Goal: Task Accomplishment & Management: Manage account settings

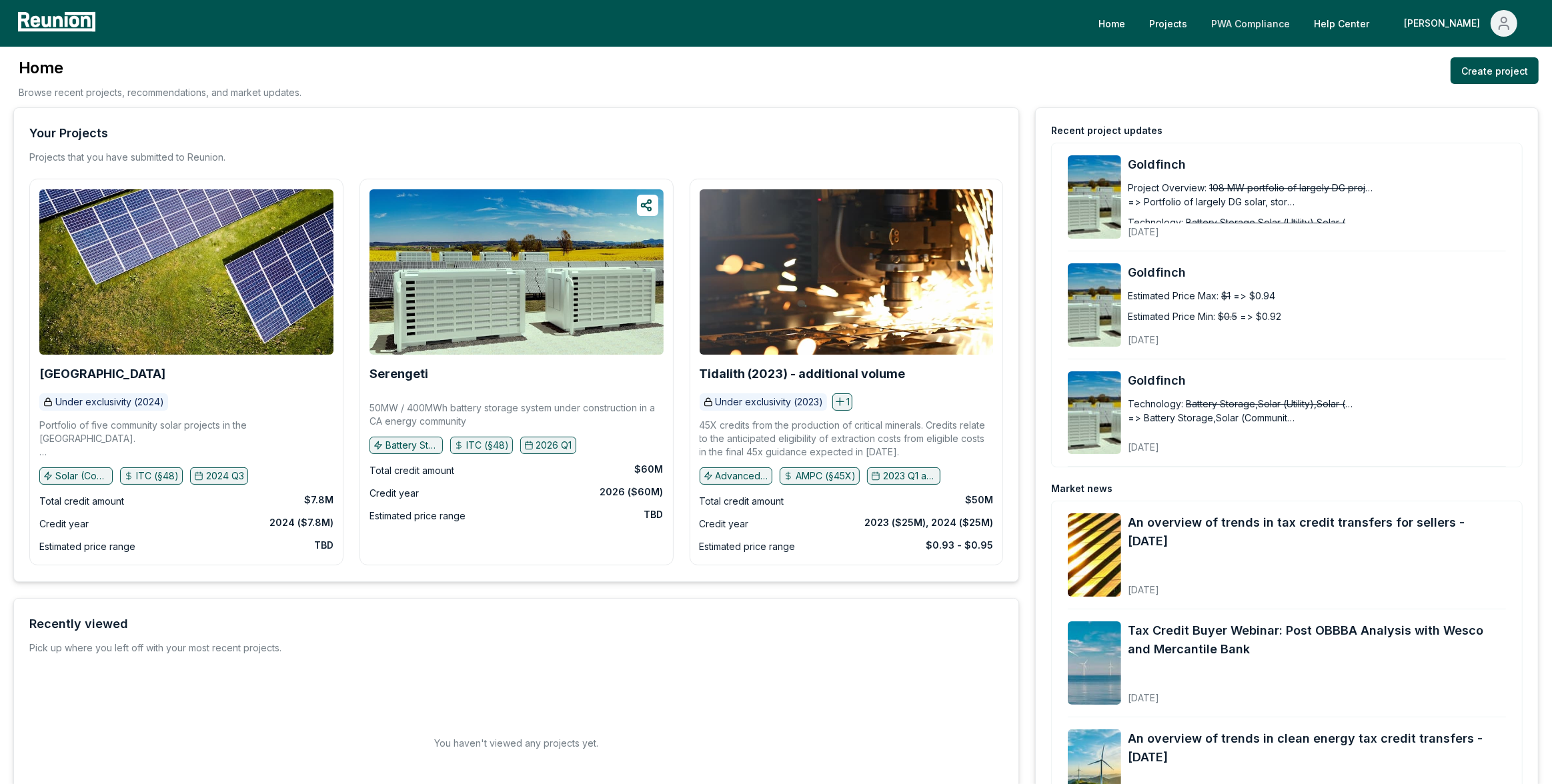
click at [1300, 26] on link "PWA Compliance" at bounding box center [1250, 23] width 100 height 27
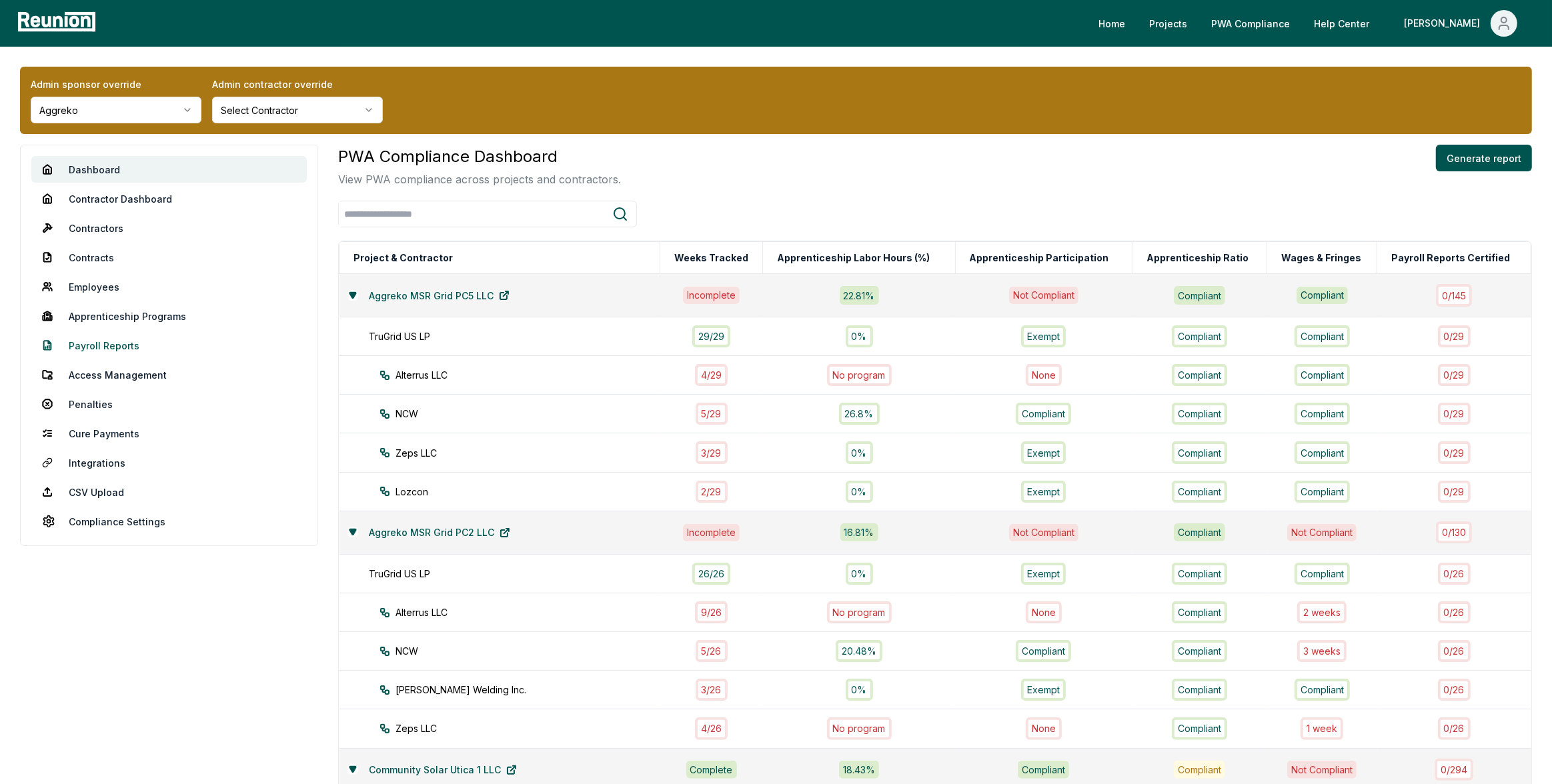
click at [119, 344] on link "Payroll Reports" at bounding box center [168, 346] width 275 height 27
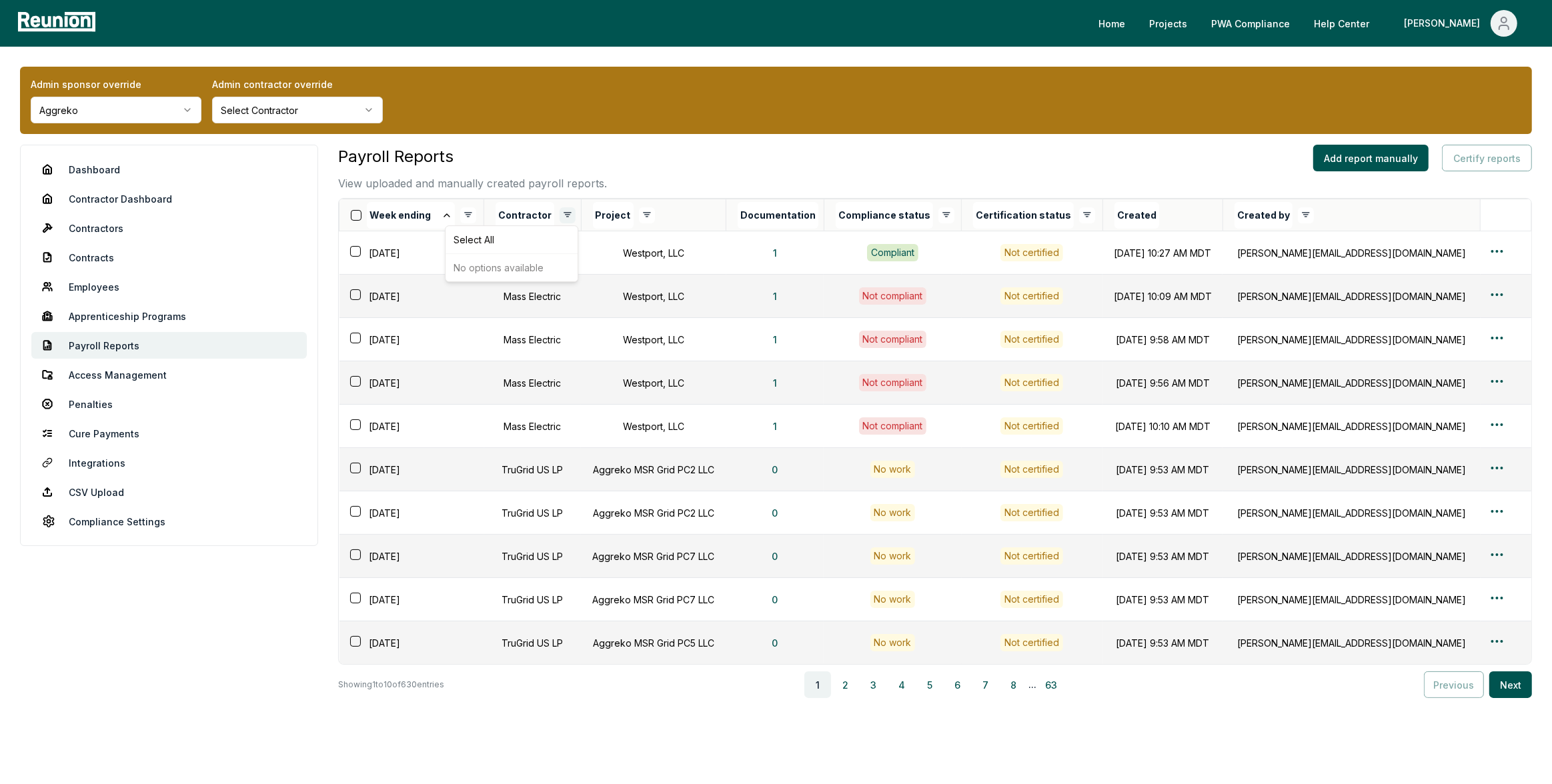
click at [572, 216] on html "Please visit us on your desktop We're working on making our marketplace mobile-…" at bounding box center [776, 415] width 1552 height 831
click at [492, 235] on div "Deselect All" at bounding box center [511, 239] width 127 height 22
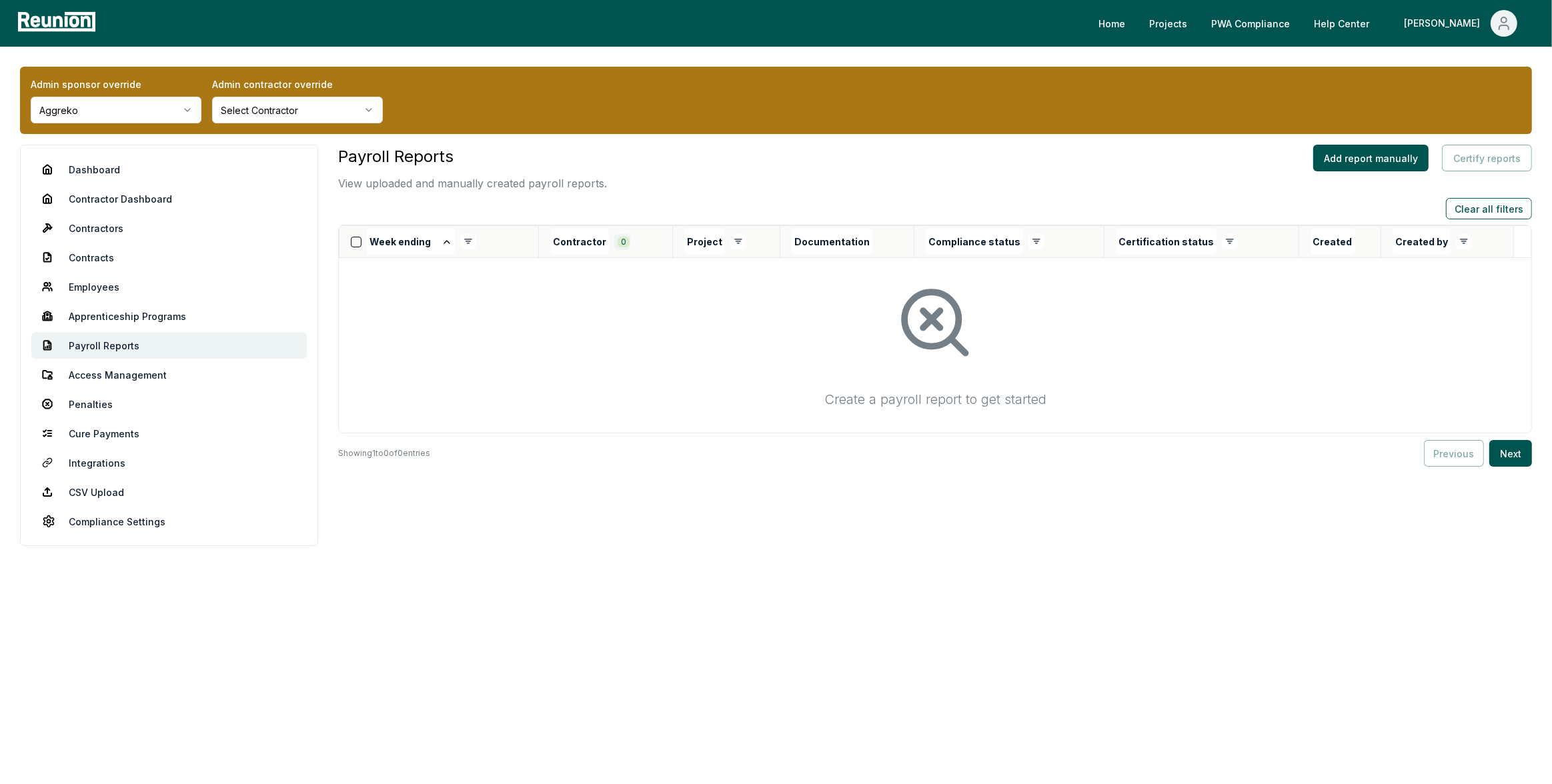
click at [626, 241] on html "Please visit us on your desktop We're working on making our marketplace mobile-…" at bounding box center [776, 392] width 1552 height 784
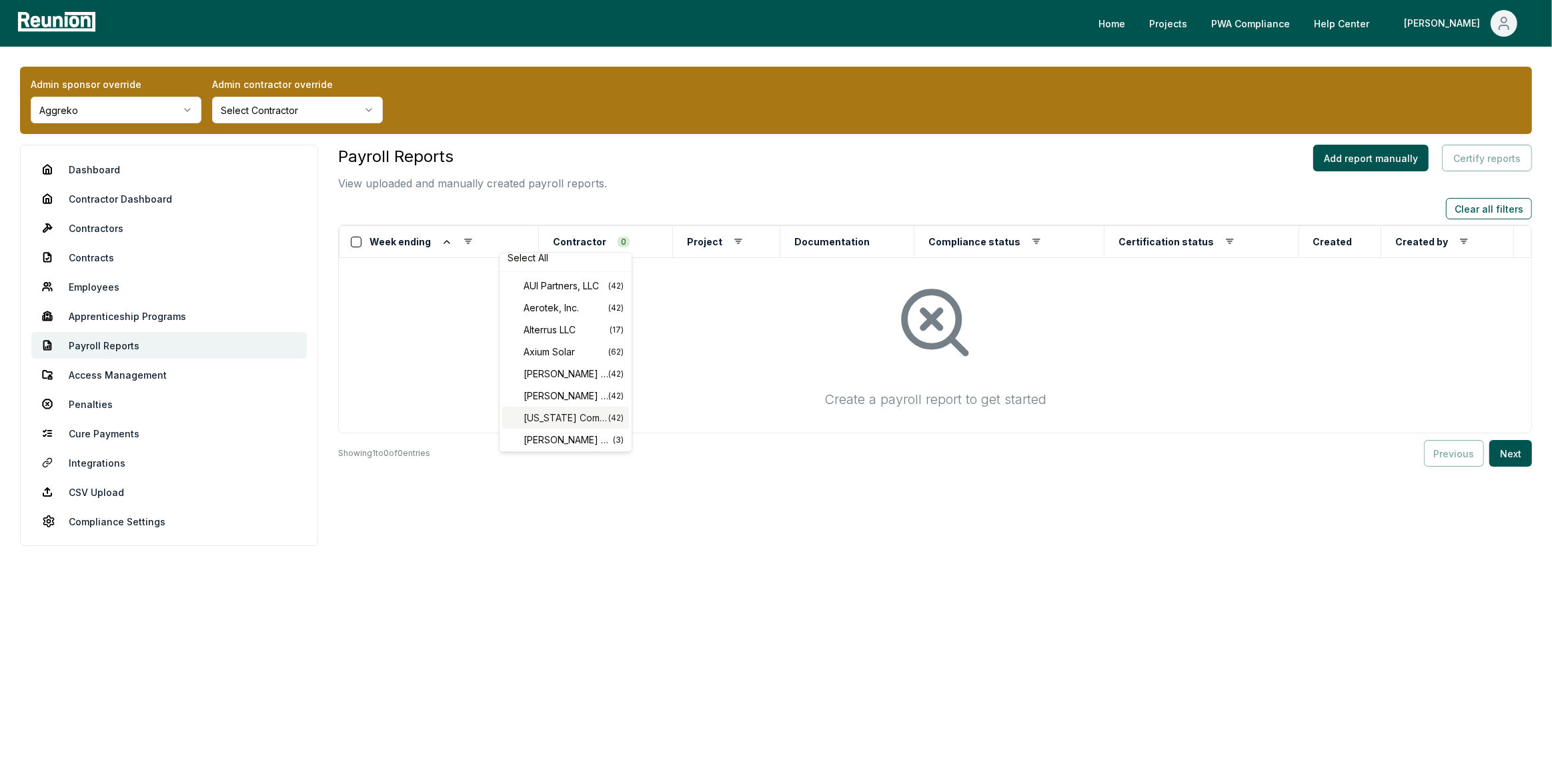
scroll to position [11, 0]
click at [571, 382] on div "Brown's Construction Service Inc. ( 42 )" at bounding box center [565, 393] width 127 height 22
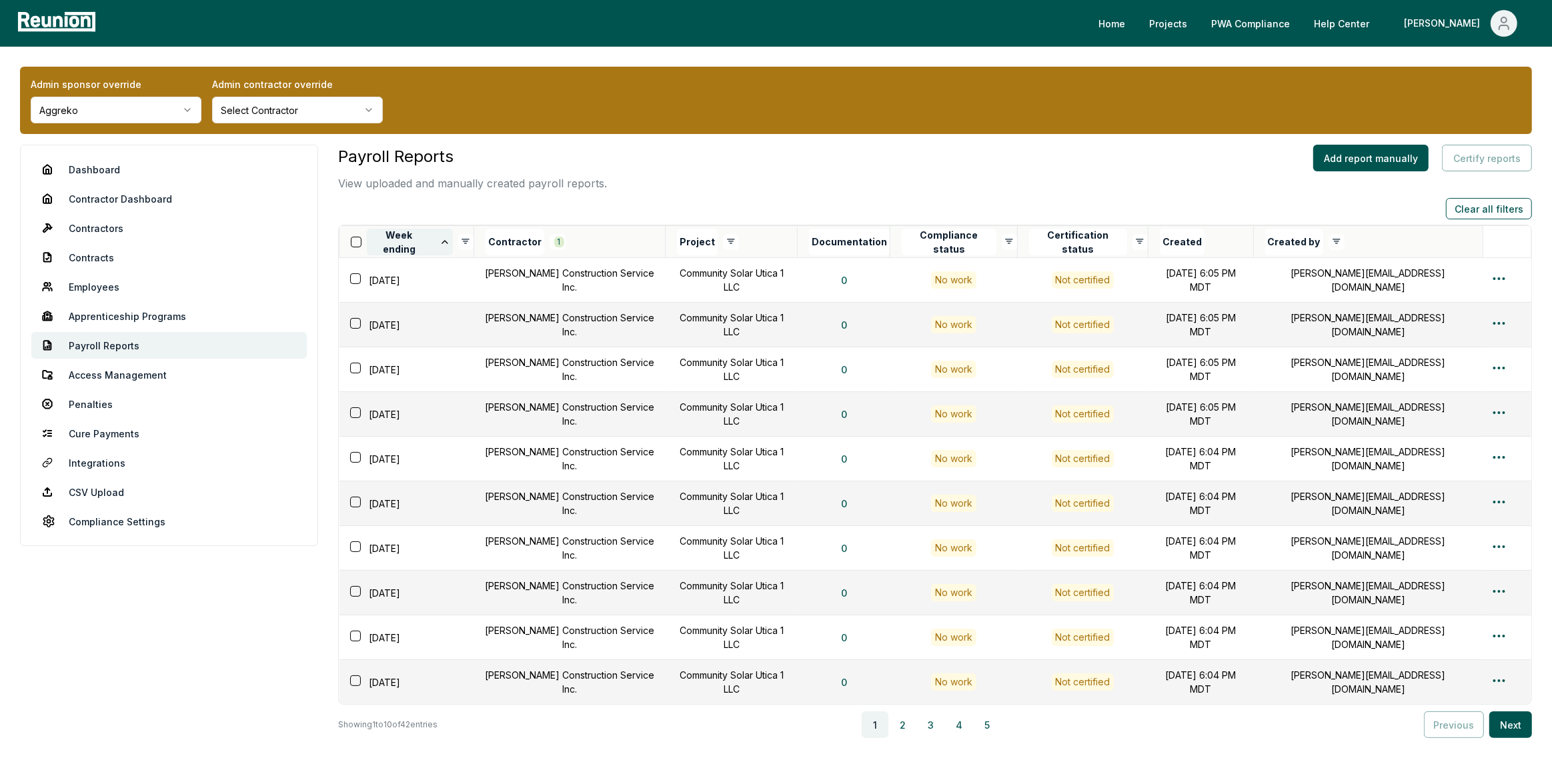
click at [417, 236] on button "Week ending" at bounding box center [410, 242] width 85 height 27
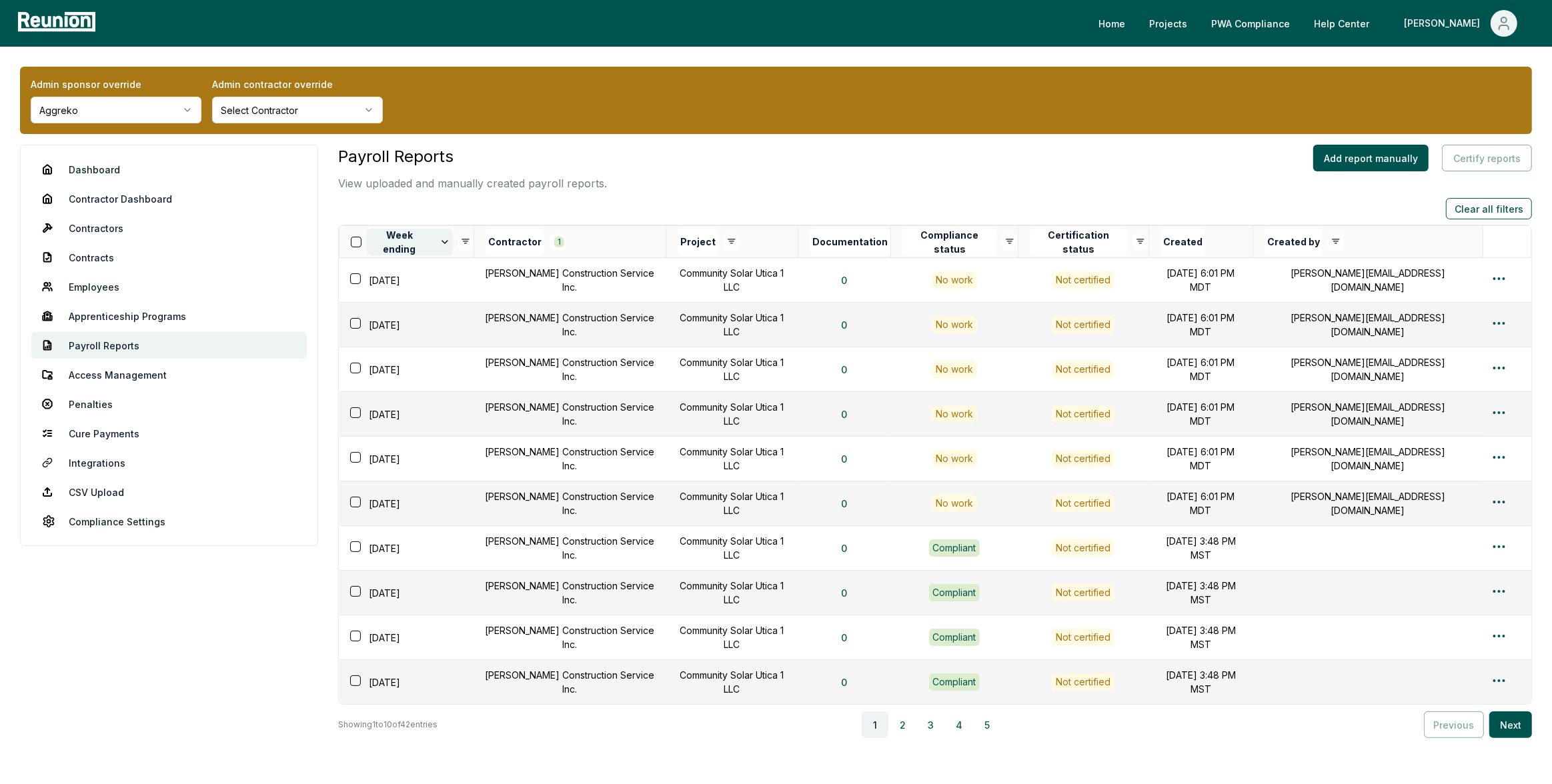
click at [416, 241] on button "Week ending" at bounding box center [410, 242] width 85 height 27
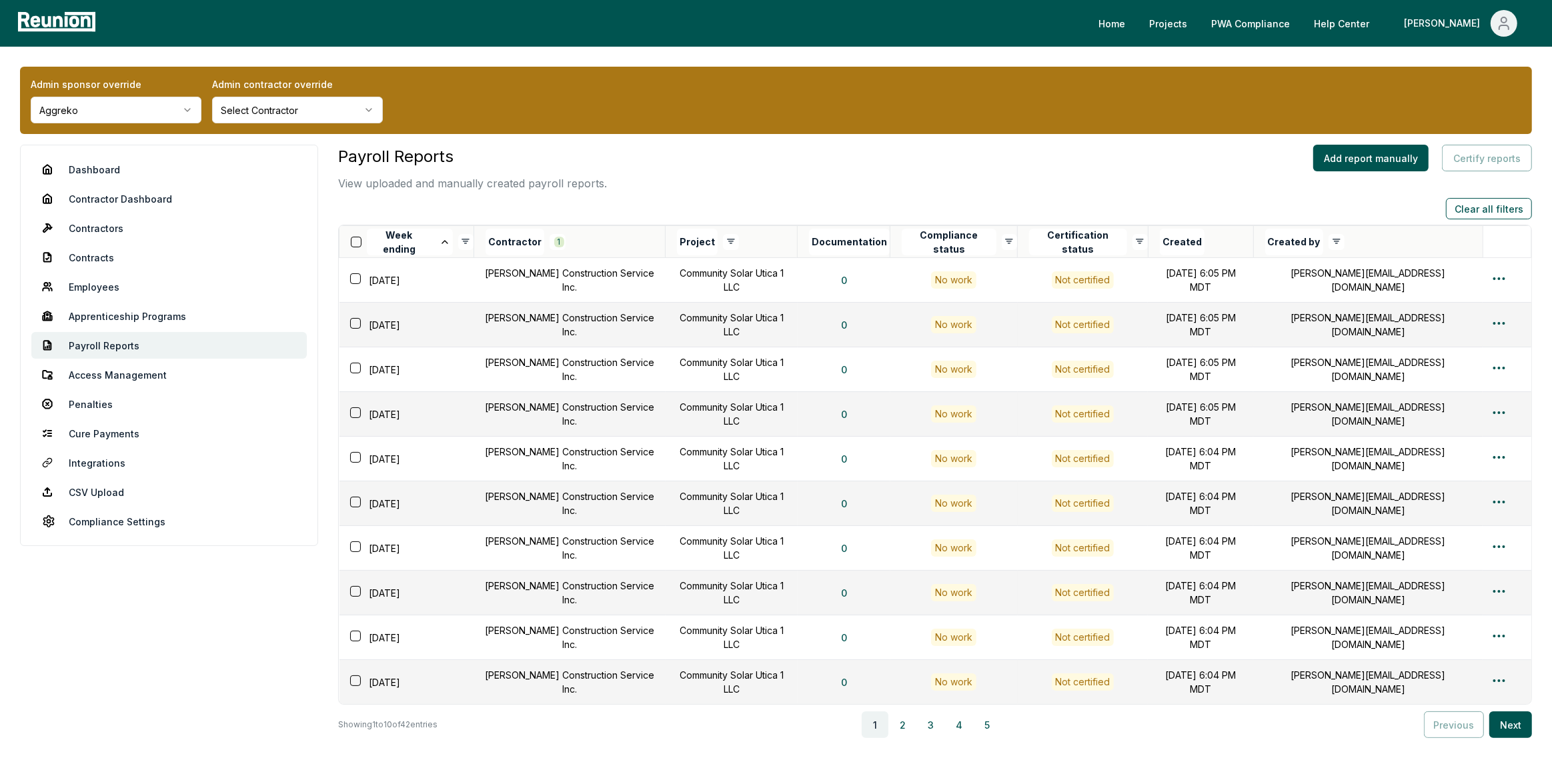
click at [416, 241] on button "Week ending" at bounding box center [410, 242] width 85 height 27
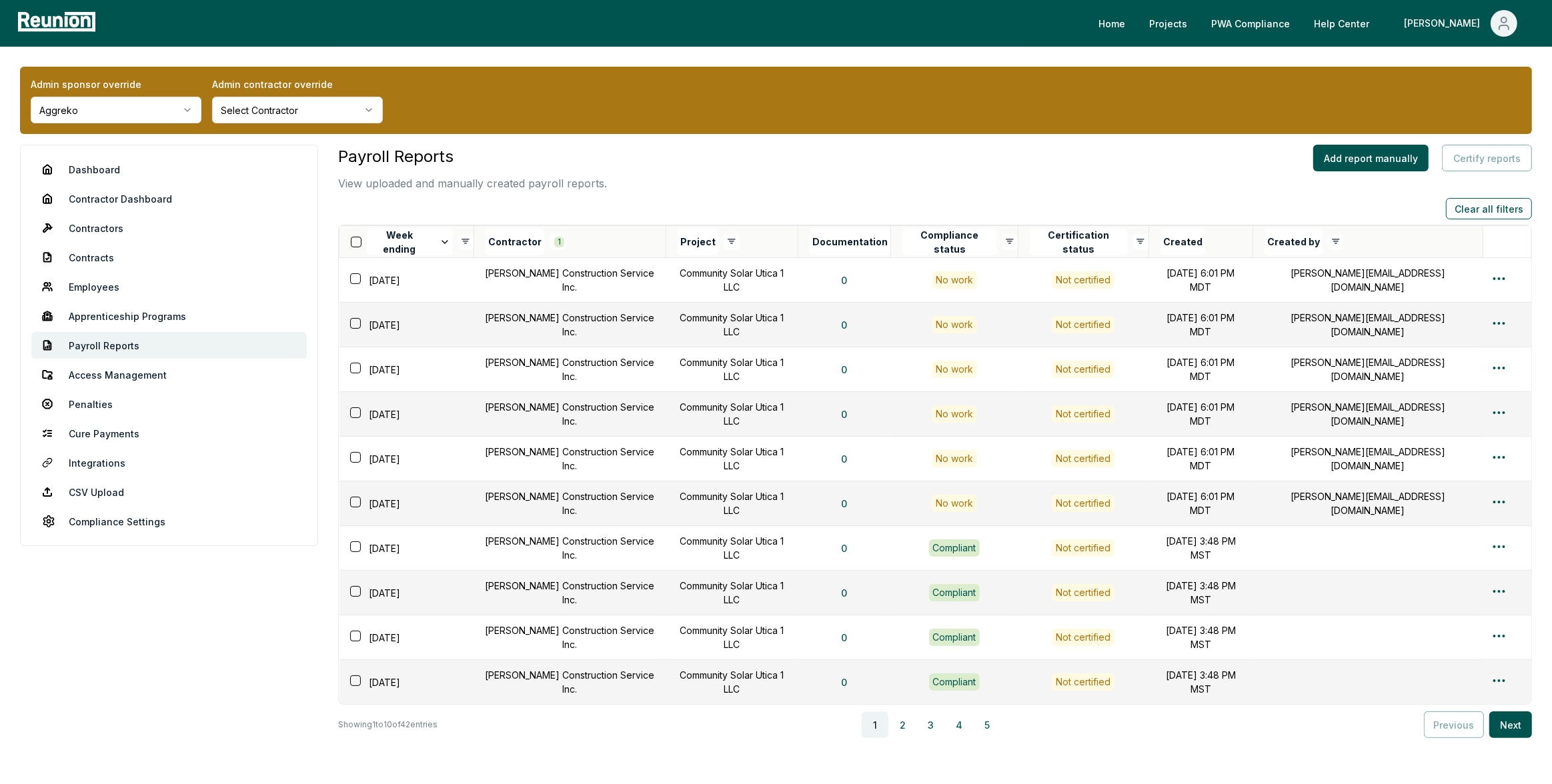
click at [416, 241] on button "Week ending" at bounding box center [410, 242] width 85 height 27
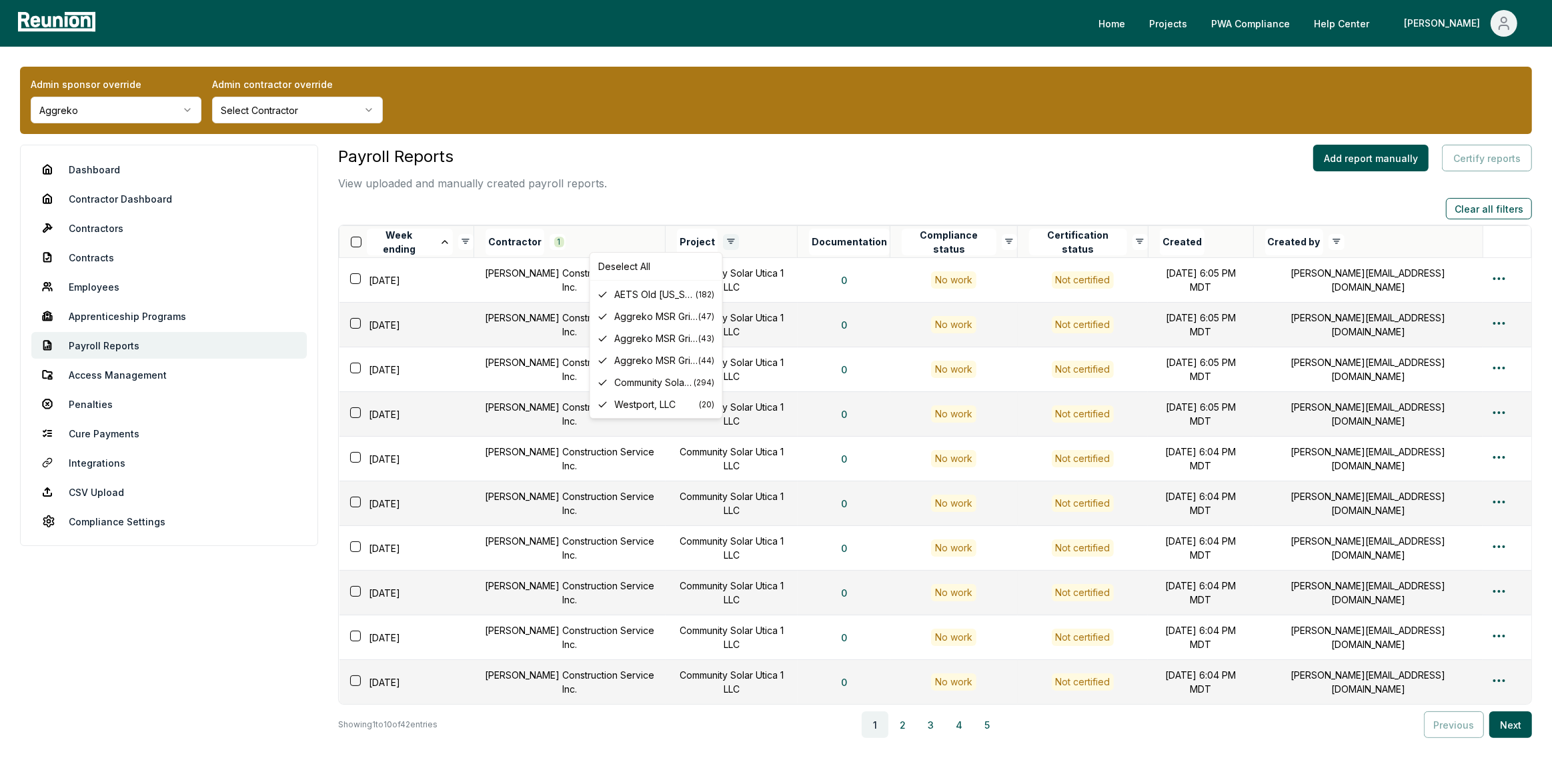
click at [713, 238] on html "Please visit us on your desktop We're working on making our marketplace mobile-…" at bounding box center [776, 436] width 1552 height 871
click at [601, 298] on icon at bounding box center [602, 294] width 11 height 11
click at [715, 245] on html "Please visit us on your desktop We're working on making our marketplace mobile-…" at bounding box center [776, 436] width 1552 height 871
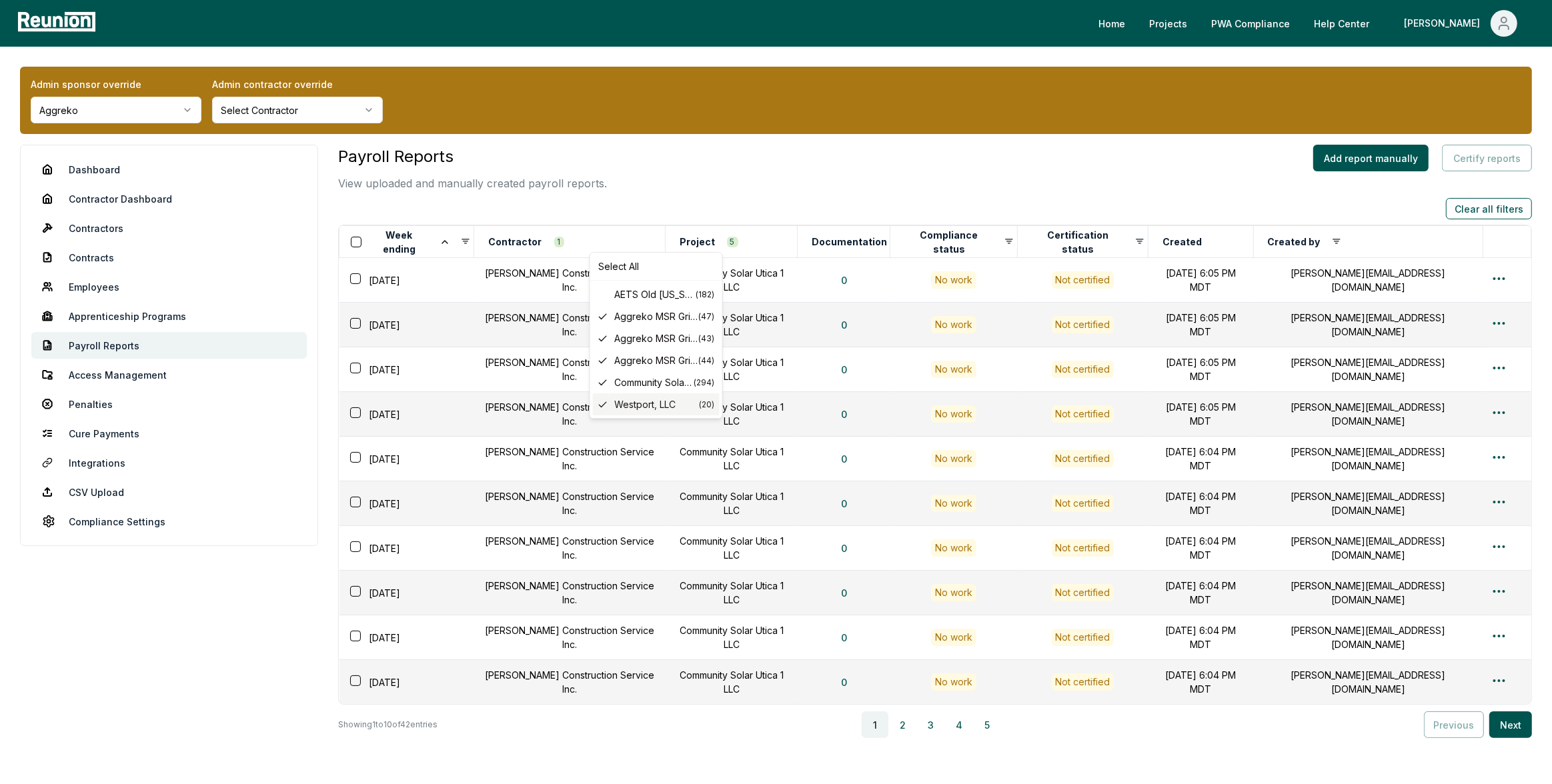
click at [603, 402] on icon at bounding box center [602, 405] width 11 height 11
click at [713, 242] on html "Please visit us on your desktop We're working on making our marketplace mobile-…" at bounding box center [776, 436] width 1552 height 871
click at [601, 365] on icon at bounding box center [602, 360] width 11 height 11
click at [712, 241] on html "Please visit us on your desktop We're working on making our marketplace mobile-…" at bounding box center [776, 436] width 1552 height 871
click at [613, 337] on div "Aggreko MSR Grid PC5 LLC ( 43 )" at bounding box center [655, 338] width 127 height 22
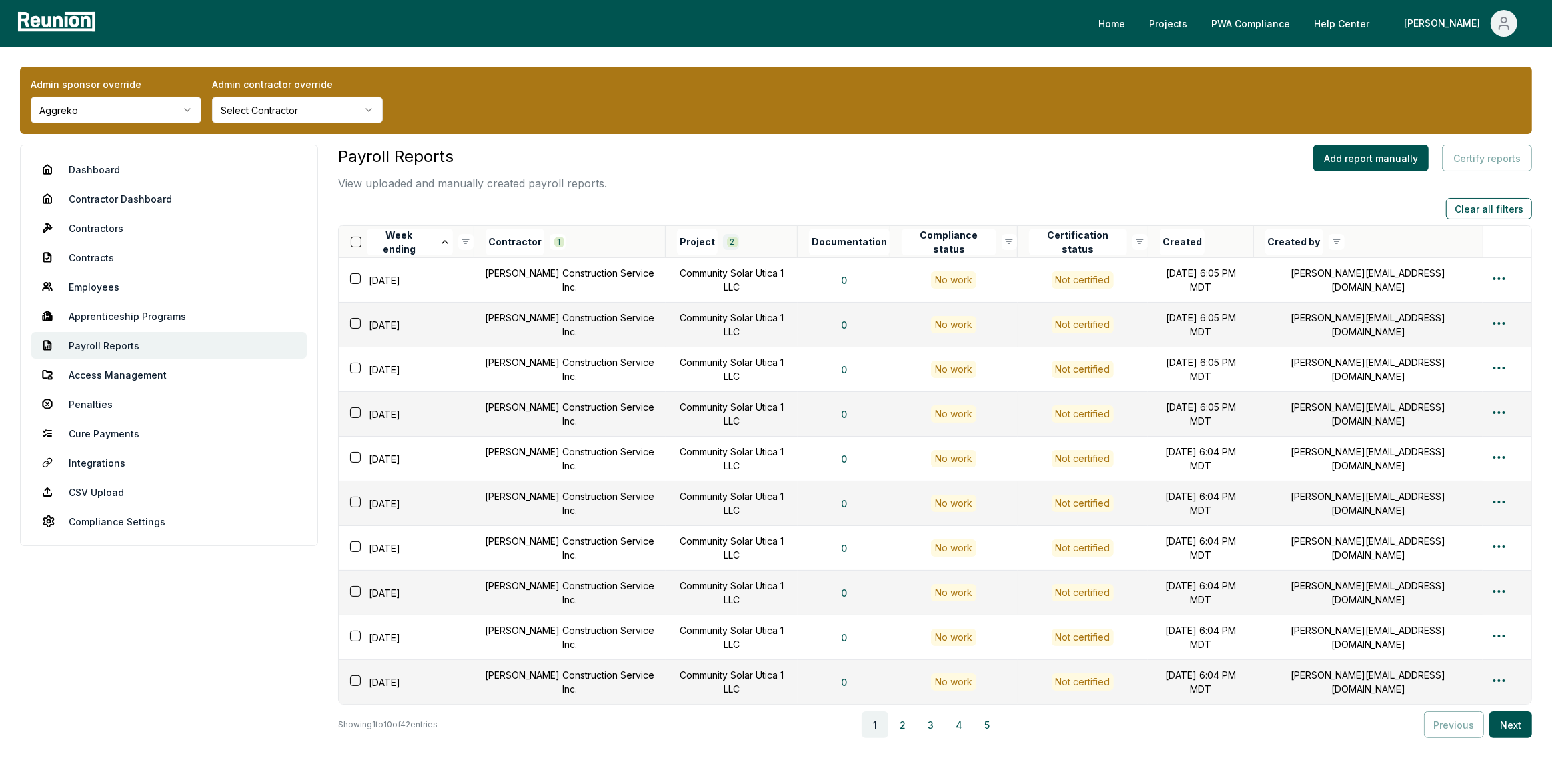
click at [716, 243] on html "Please visit us on your desktop We're working on making our marketplace mobile-…" at bounding box center [776, 436] width 1552 height 871
click at [662, 321] on span "Aggreko MSR Grid PC2 LLC" at bounding box center [655, 317] width 84 height 14
click at [717, 239] on html "Please visit us on your desktop We're working on making our marketplace mobile-…" at bounding box center [776, 436] width 1552 height 871
click at [563, 243] on html "Please visit us on your desktop We're working on making our marketplace mobile-…" at bounding box center [776, 436] width 1552 height 871
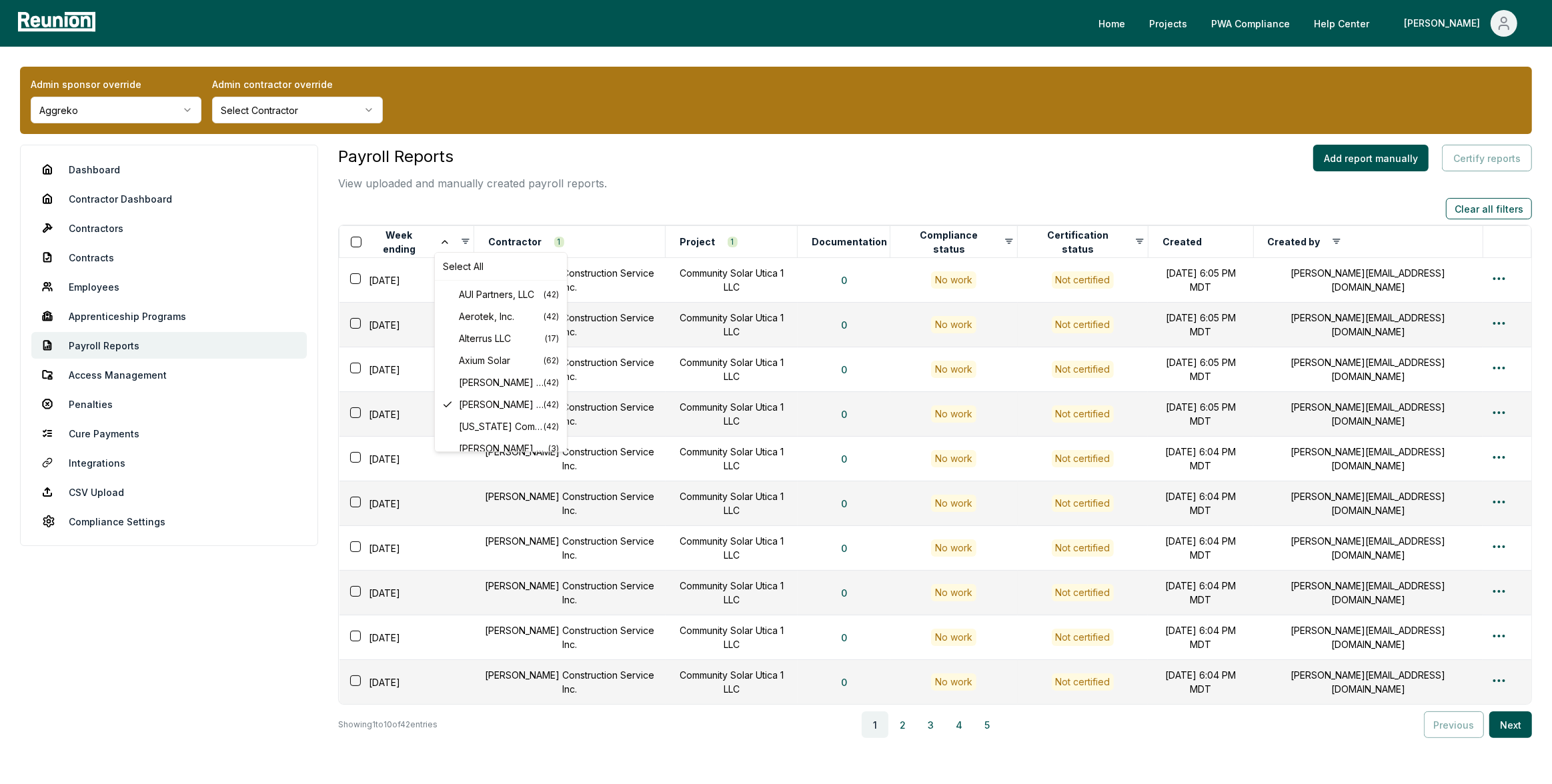
click at [563, 239] on html "Please visit us on your desktop We're working on making our marketplace mobile-…" at bounding box center [776, 436] width 1552 height 871
click at [936, 711] on button "3" at bounding box center [931, 725] width 27 height 27
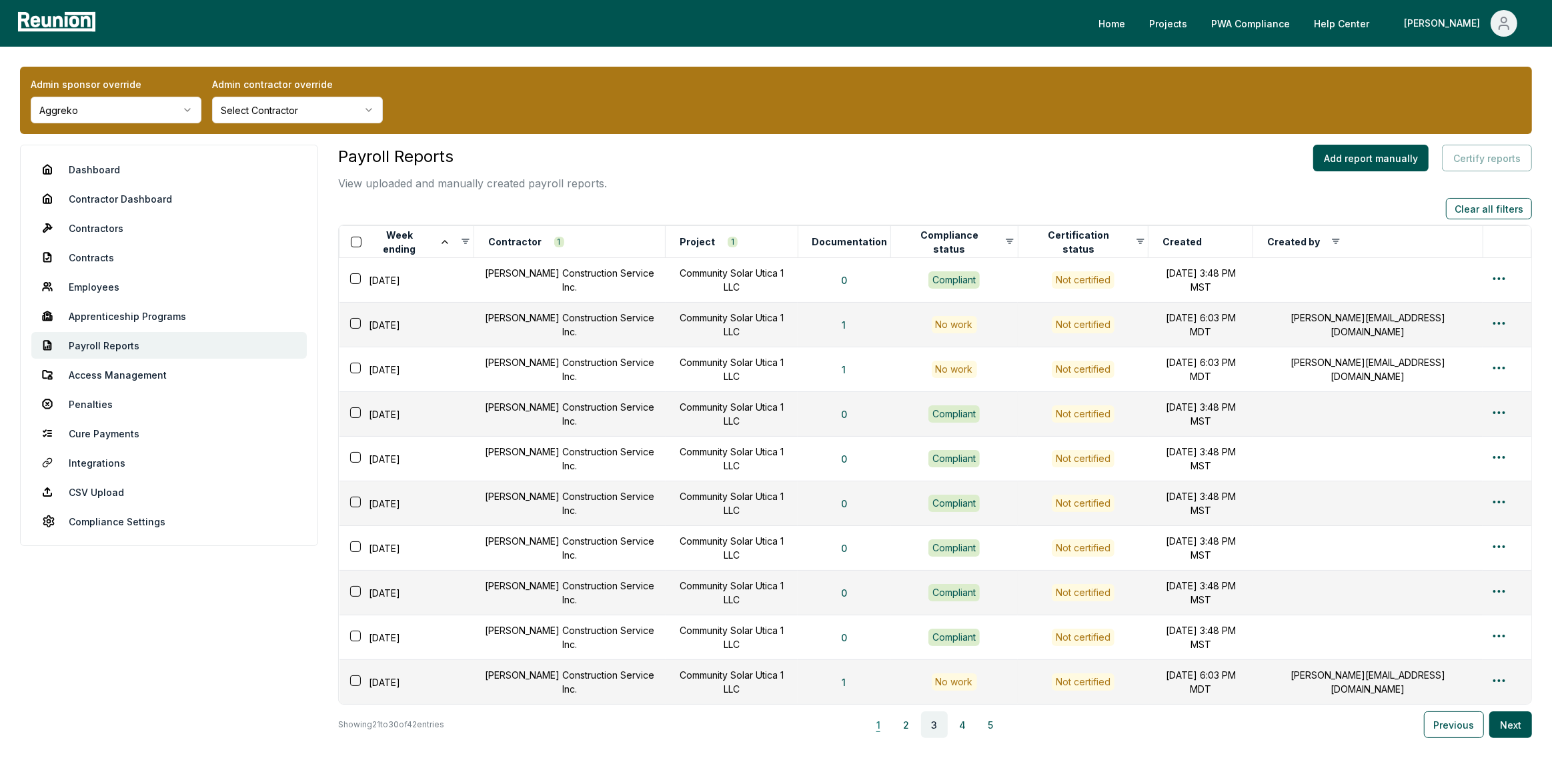
click at [884, 712] on button "1" at bounding box center [878, 725] width 27 height 27
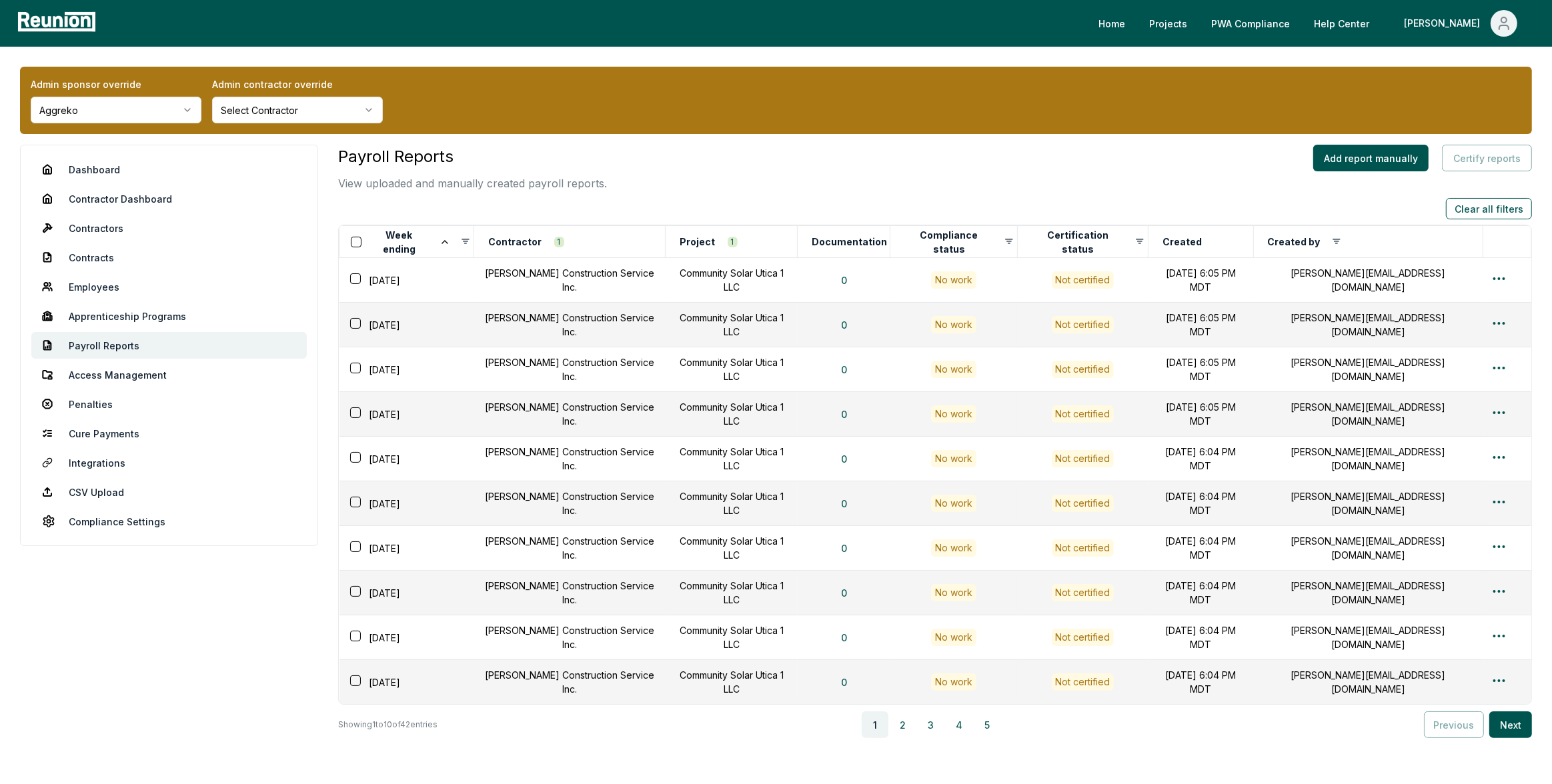
click at [764, 128] on div "Admin sponsor override Aggreko Admin contractor override Select Contractor" at bounding box center [776, 101] width 1511 height 68
click at [274, 108] on html "Please visit us on your desktop We're working on making our marketplace mobile-…" at bounding box center [776, 436] width 1552 height 871
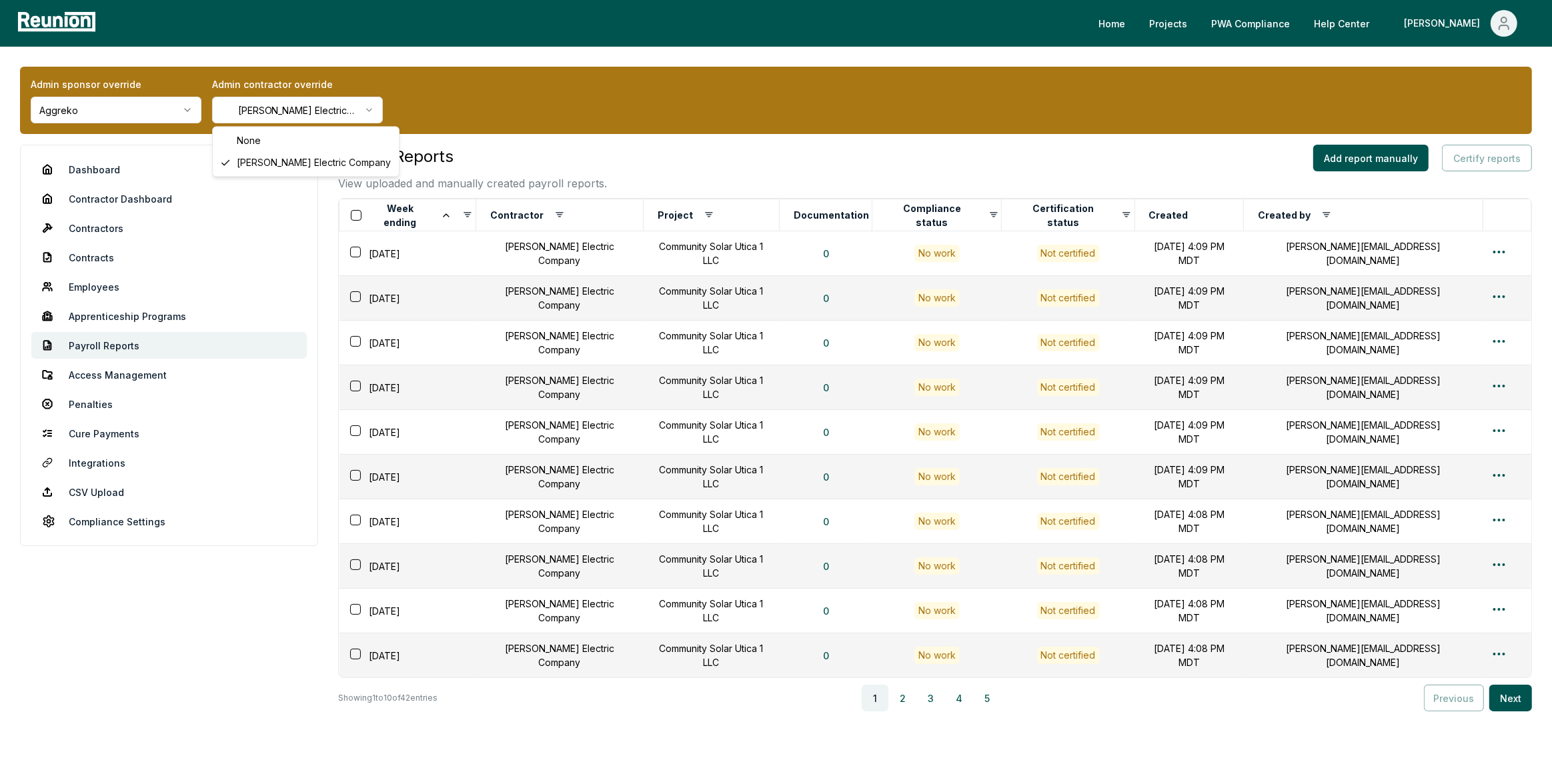
click at [346, 106] on html "Please visit us on your desktop We're working on making our marketplace mobile-…" at bounding box center [776, 422] width 1552 height 845
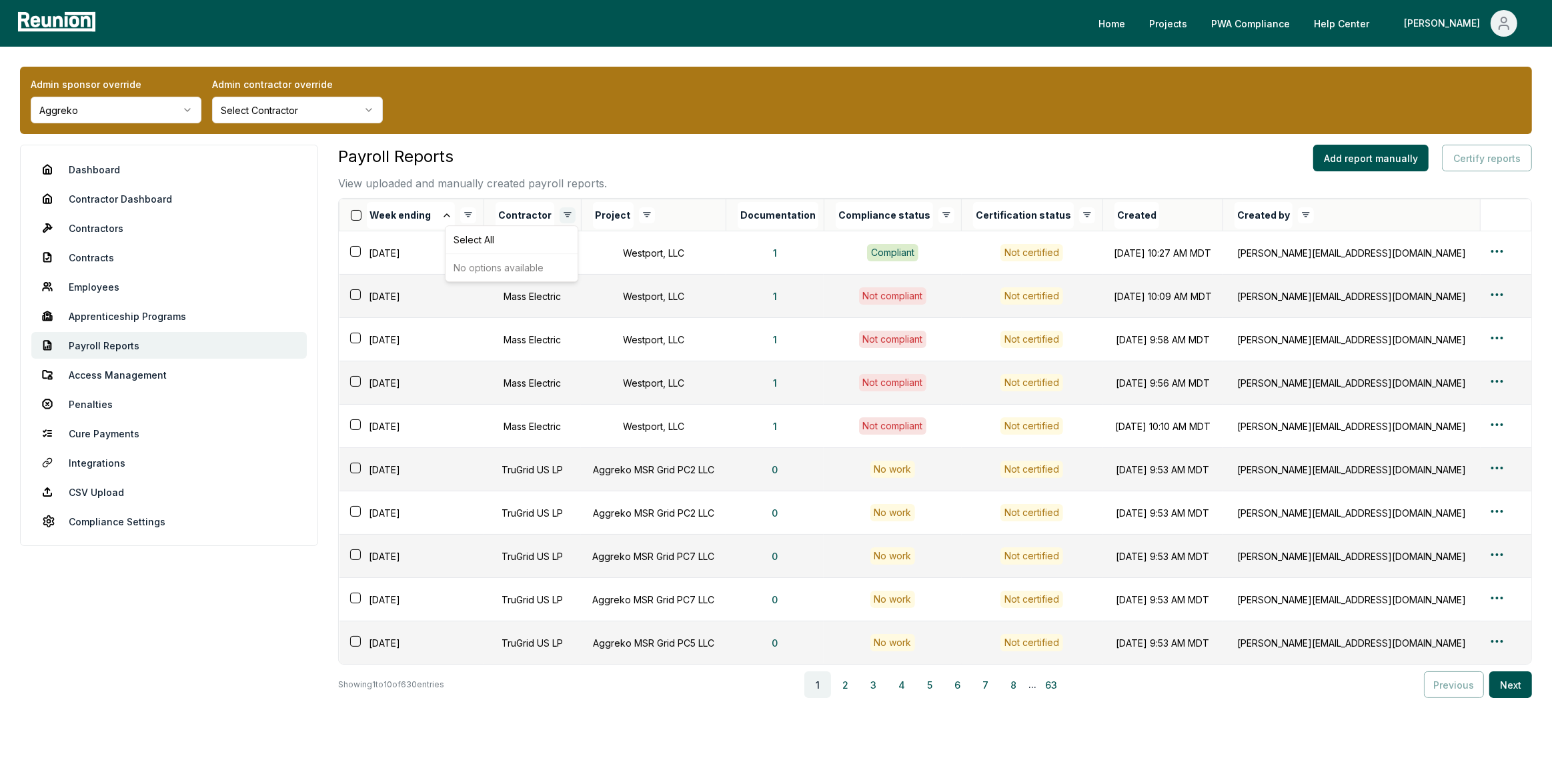
click at [568, 214] on html "Please visit us on your desktop We're working on making our marketplace mobile-…" at bounding box center [776, 415] width 1552 height 831
click at [645, 213] on html "Please visit us on your desktop We're working on making our marketplace mobile-…" at bounding box center [776, 415] width 1552 height 831
click at [620, 236] on div "Deselect All" at bounding box center [593, 239] width 127 height 22
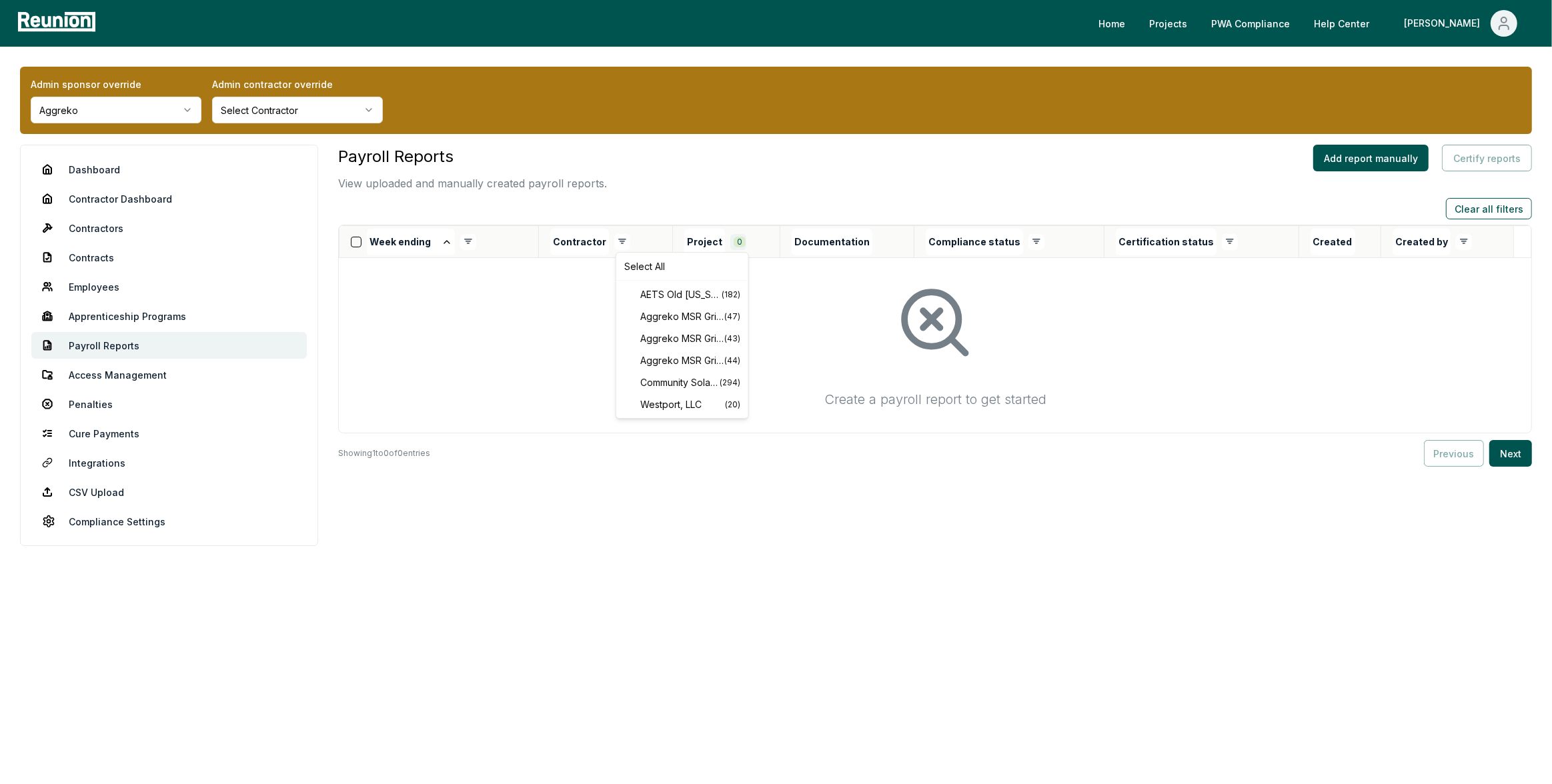
click at [738, 241] on html "Please visit us on your desktop We're working on making our marketplace mobile-…" at bounding box center [776, 392] width 1552 height 784
click at [670, 407] on span "Westport, LLC" at bounding box center [682, 404] width 84 height 14
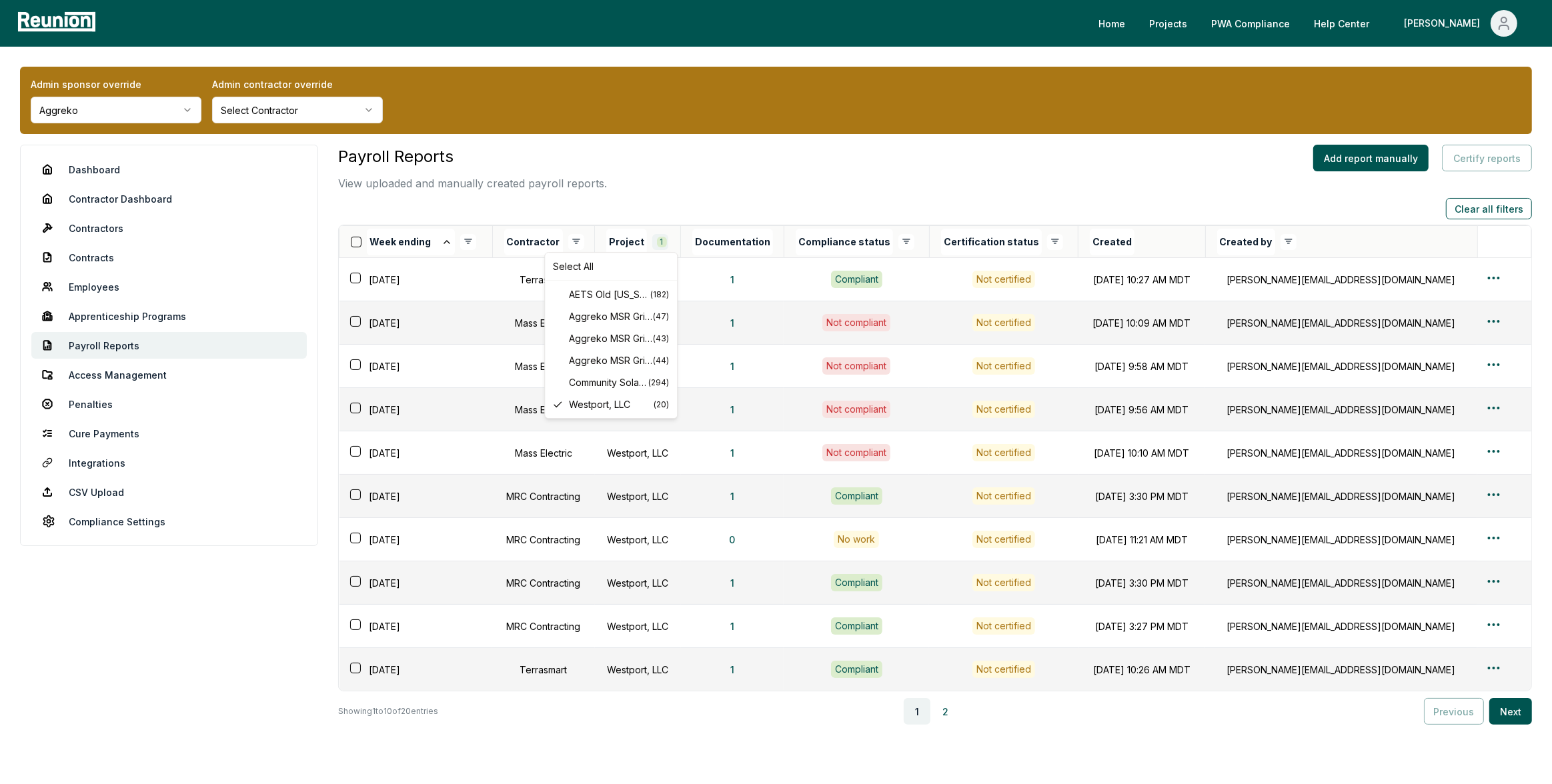
click at [674, 238] on html "Please visit us on your desktop We're working on making our marketplace mobile-…" at bounding box center [776, 429] width 1552 height 858
click at [698, 181] on html "Please visit us on your desktop We're working on making our marketplace mobile-…" at bounding box center [776, 429] width 1552 height 858
click at [671, 244] on html "Please visit us on your desktop We're working on making our marketplace mobile-…" at bounding box center [776, 429] width 1552 height 858
click at [740, 180] on html "Please visit us on your desktop We're working on making our marketplace mobile-…" at bounding box center [776, 429] width 1552 height 858
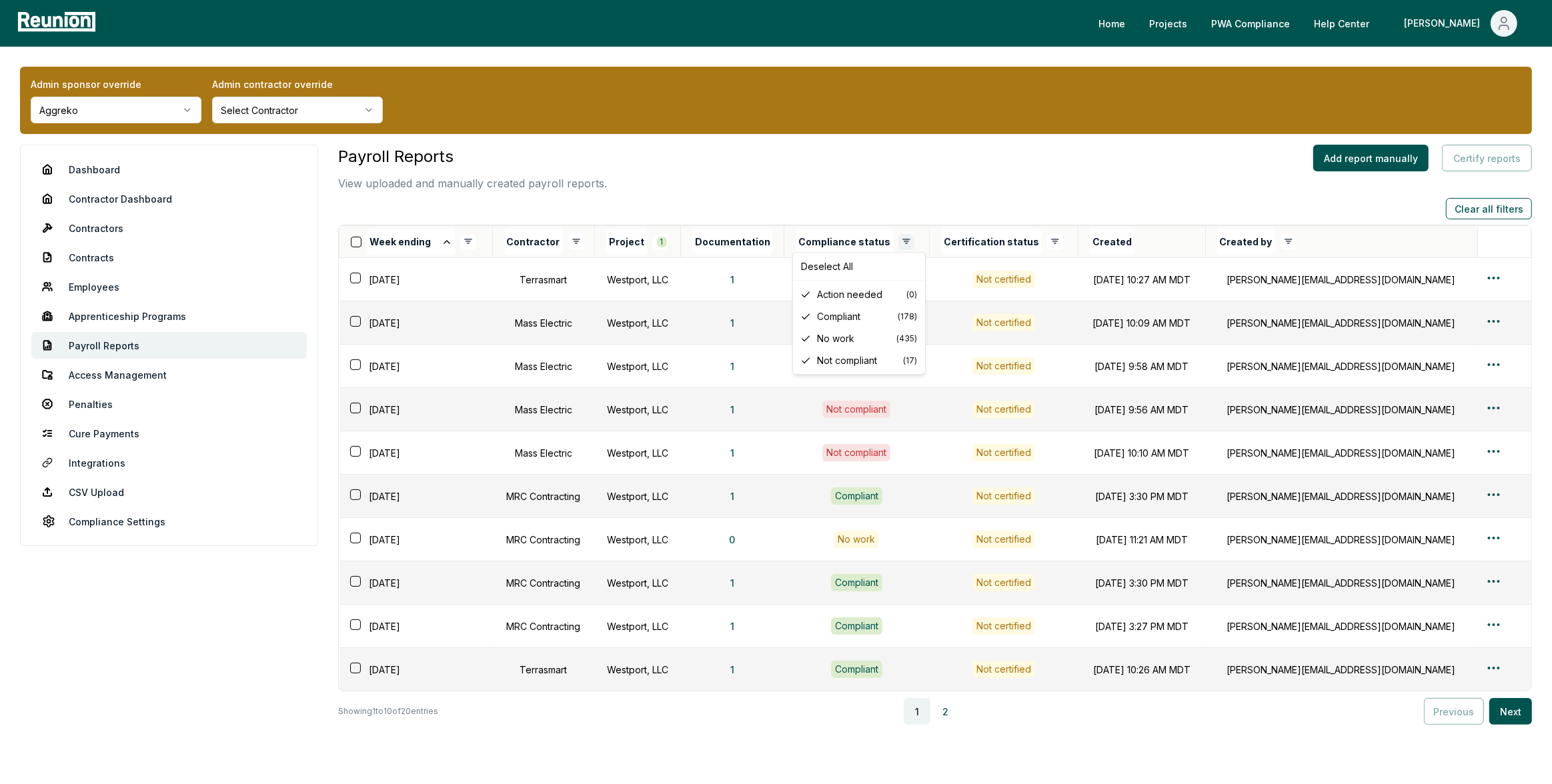
click at [922, 243] on html "Please visit us on your desktop We're working on making our marketplace mobile-…" at bounding box center [776, 429] width 1552 height 858
click at [875, 292] on span "Action needed" at bounding box center [862, 294] width 89 height 14
click at [916, 242] on html "Please visit us on your desktop We're working on making our marketplace mobile-…" at bounding box center [776, 429] width 1552 height 858
click at [850, 339] on span "No work" at bounding box center [857, 338] width 79 height 14
click at [921, 240] on html "Please visit us on your desktop We're working on making our marketplace mobile-…" at bounding box center [776, 429] width 1552 height 858
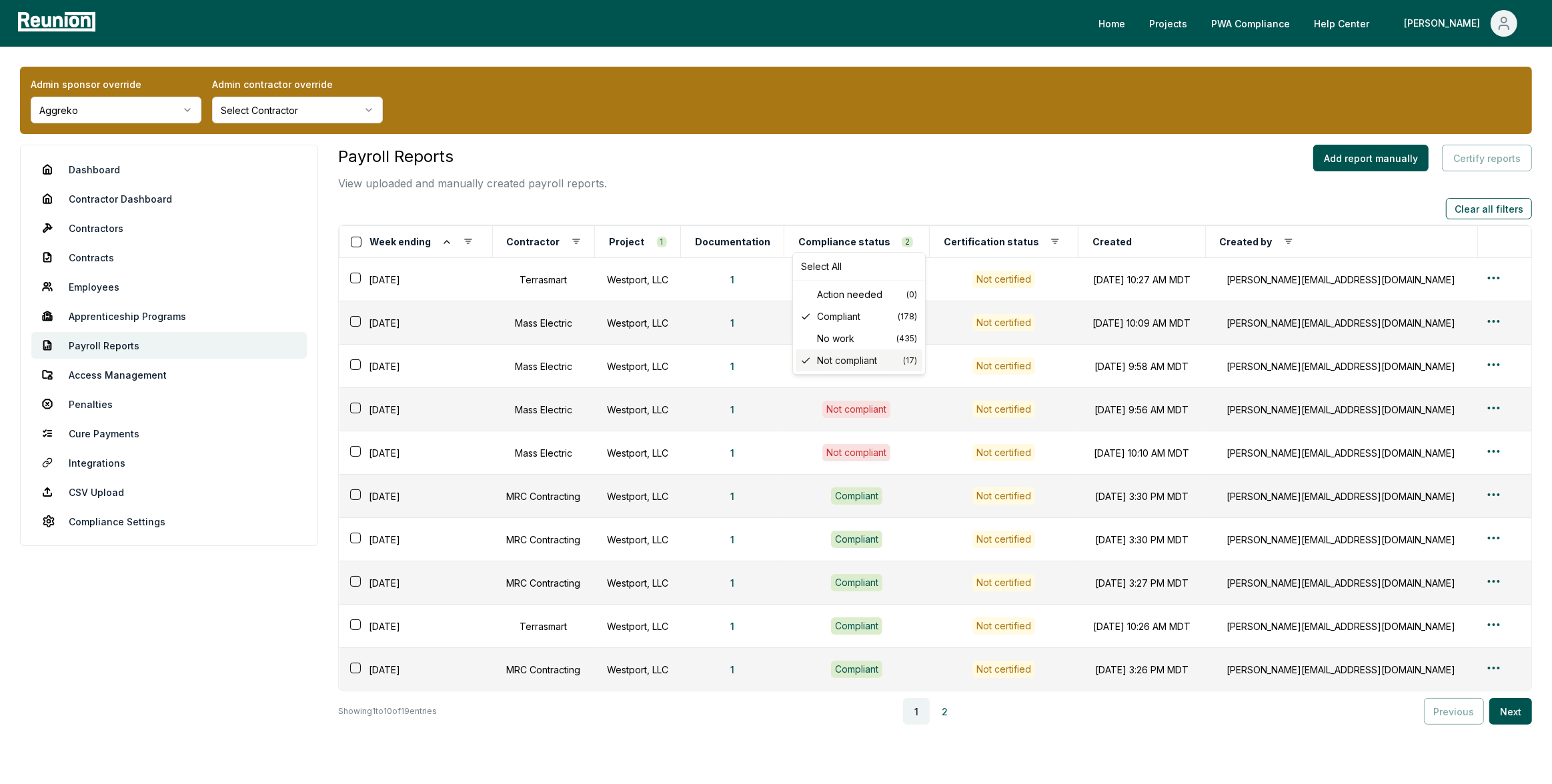
click at [872, 357] on span "Not compliant" at bounding box center [860, 360] width 86 height 14
click at [917, 245] on html "Please visit us on your desktop We're working on making our marketplace mobile-…" at bounding box center [776, 429] width 1552 height 858
click at [859, 321] on span "Compliant" at bounding box center [857, 317] width 80 height 14
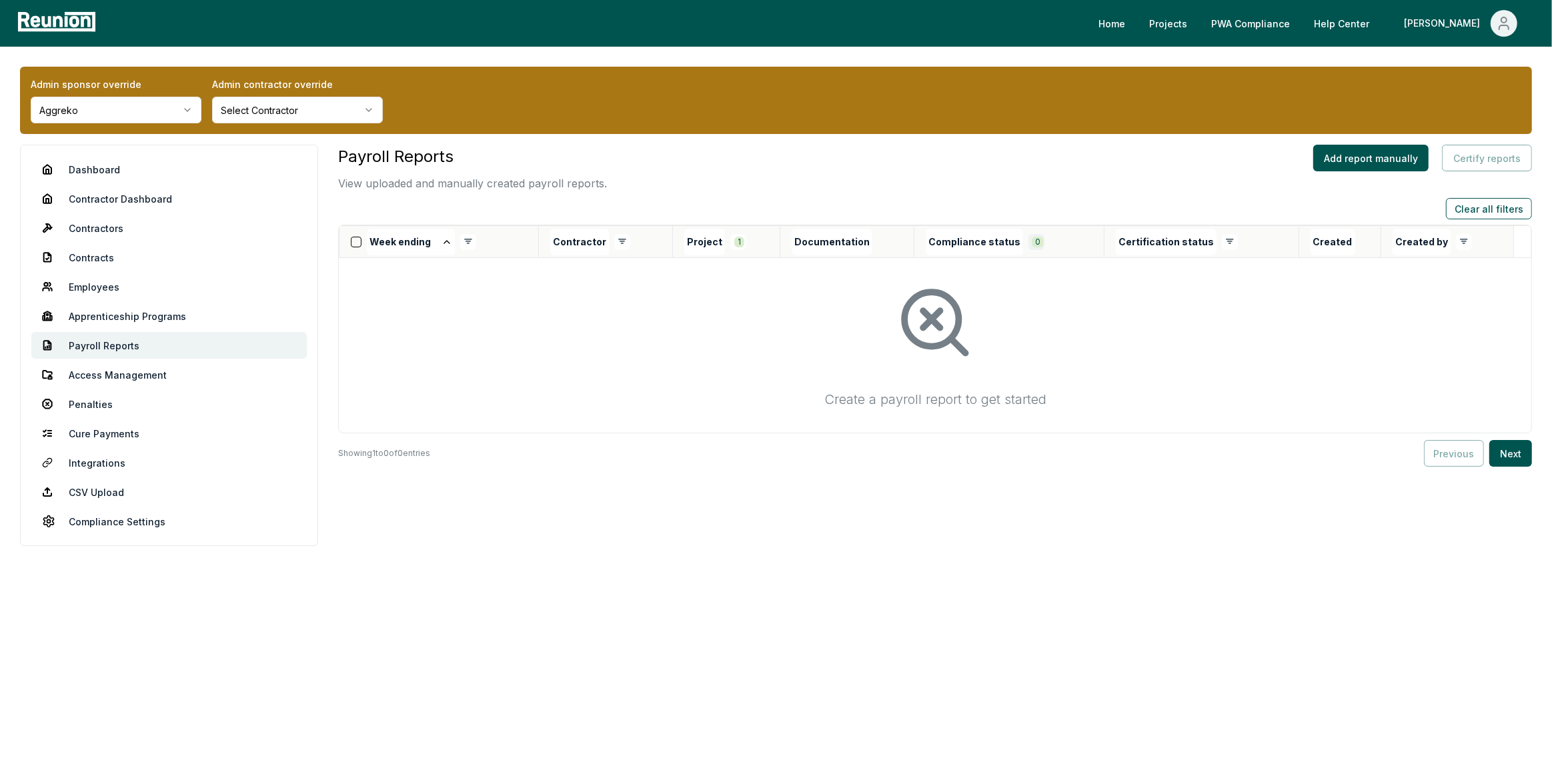
click at [1030, 240] on html "Please visit us on your desktop We're working on making our marketplace mobile-…" at bounding box center [776, 392] width 1552 height 784
click at [948, 359] on span "Not compliant" at bounding box center [976, 360] width 86 height 14
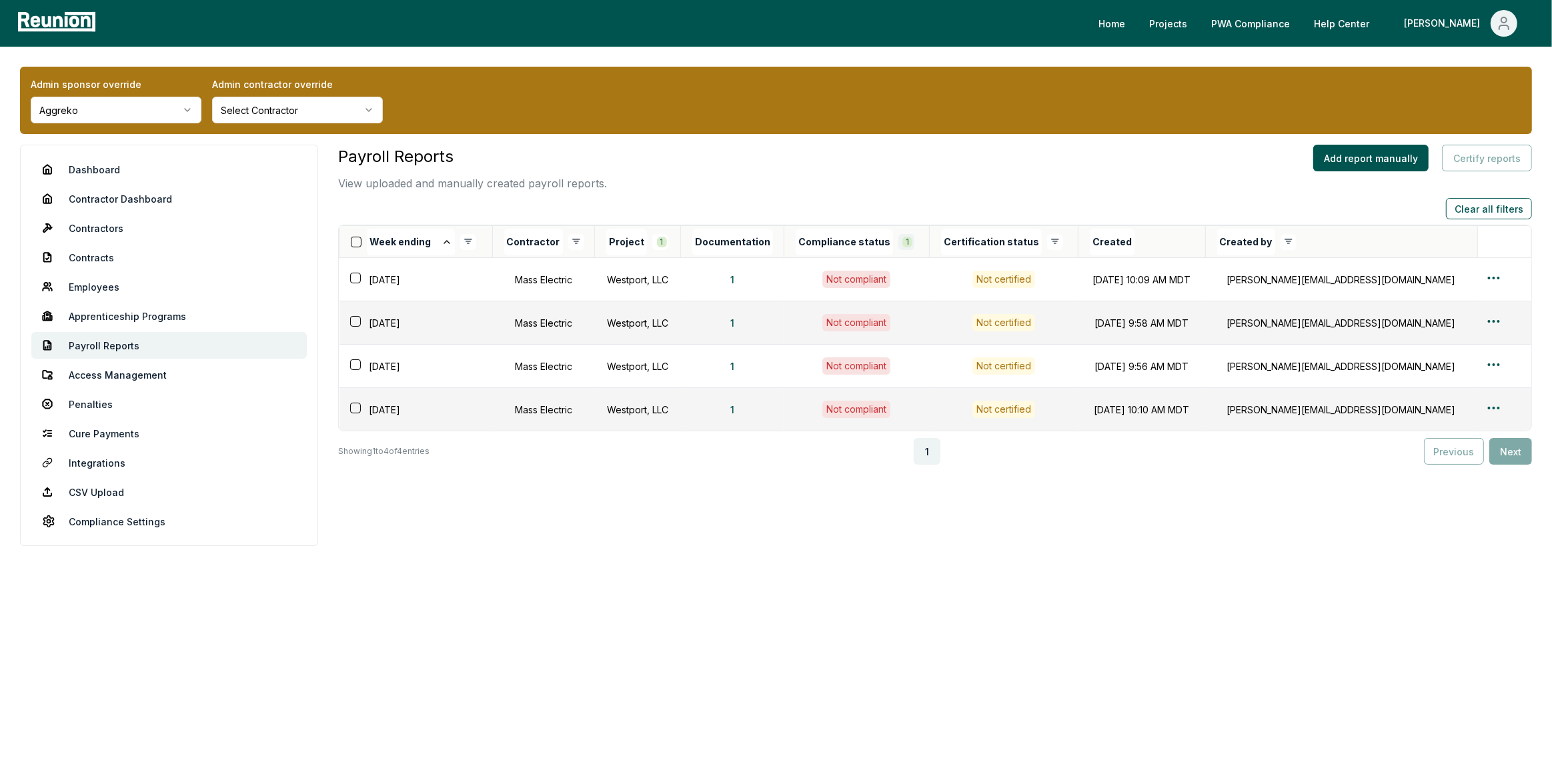
click at [922, 241] on html "Please visit us on your desktop We're working on making our marketplace mobile-…" at bounding box center [776, 392] width 1552 height 784
click at [922, 240] on html "Please visit us on your desktop We're working on making our marketplace mobile-…" at bounding box center [776, 392] width 1552 height 784
click at [669, 241] on html "Please visit us on your desktop We're working on making our marketplace mobile-…" at bounding box center [776, 392] width 1552 height 784
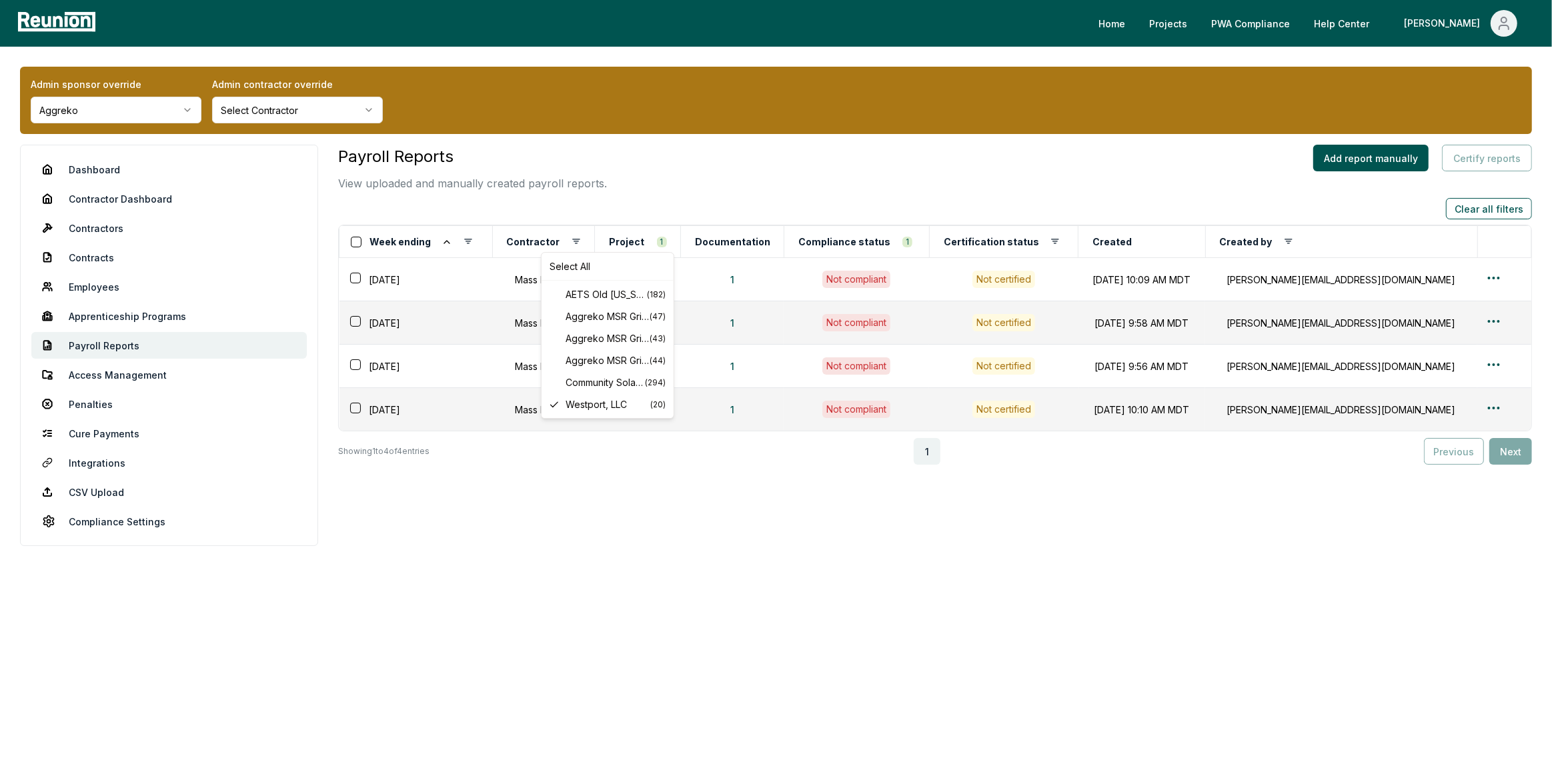
click at [335, 641] on html "Please visit us on your desktop We're working on making our marketplace mobile-…" at bounding box center [776, 392] width 1552 height 784
click at [166, 114] on html "Please visit us on your desktop We're working on making our marketplace mobile-…" at bounding box center [776, 392] width 1552 height 784
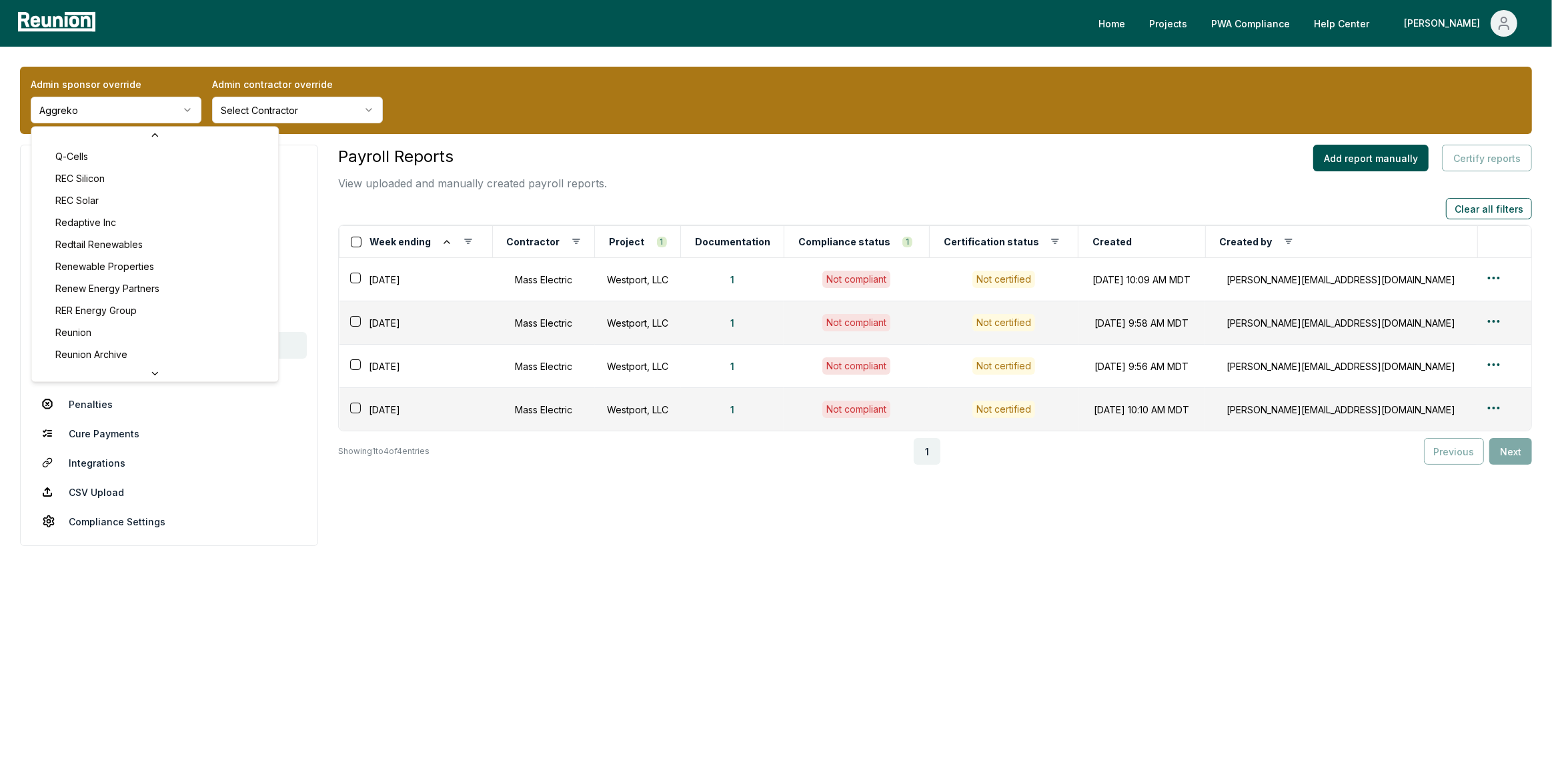
scroll to position [4541, 0]
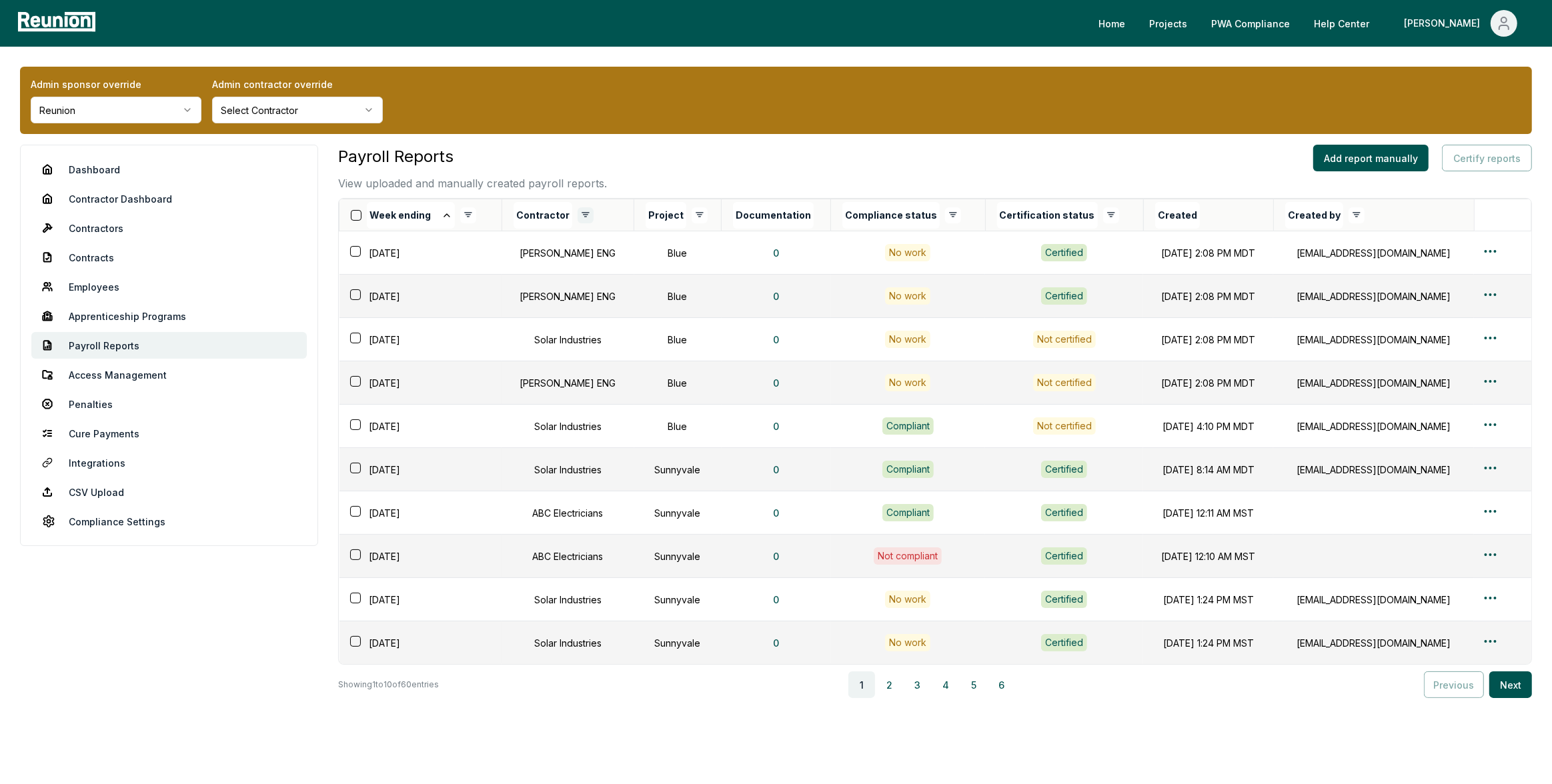
click at [582, 211] on html "Please visit us on your desktop We're working on making our marketplace mobile-…" at bounding box center [776, 415] width 1552 height 831
click at [674, 214] on html "Please visit us on your desktop We're working on making our marketplace mobile-…" at bounding box center [776, 415] width 1552 height 831
click at [581, 245] on div "Deselect All" at bounding box center [617, 239] width 127 height 22
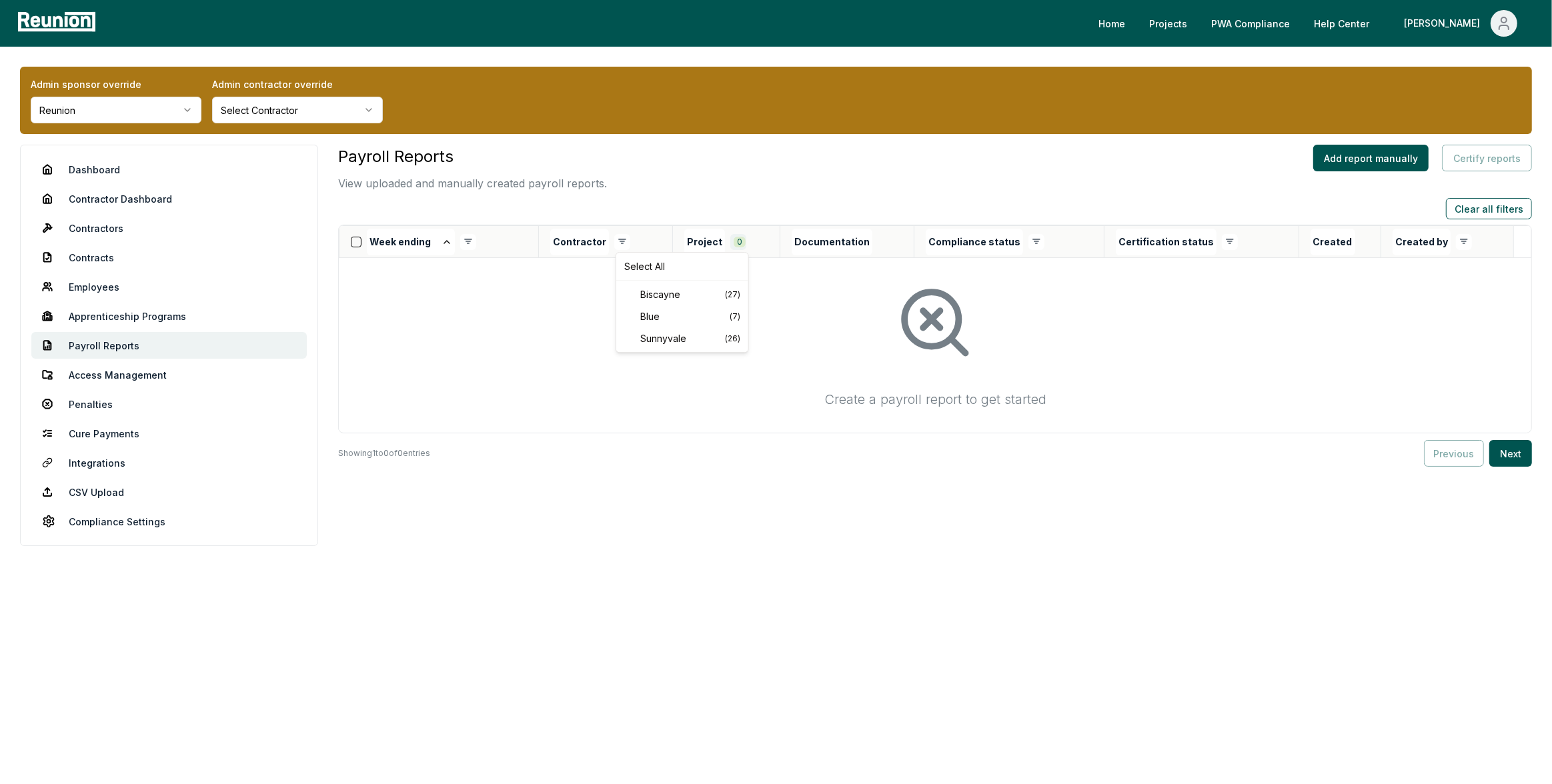
click at [746, 241] on html "Please visit us on your desktop We're working on making our marketplace mobile-…" at bounding box center [776, 392] width 1552 height 784
click at [662, 314] on span "Blue" at bounding box center [685, 317] width 89 height 14
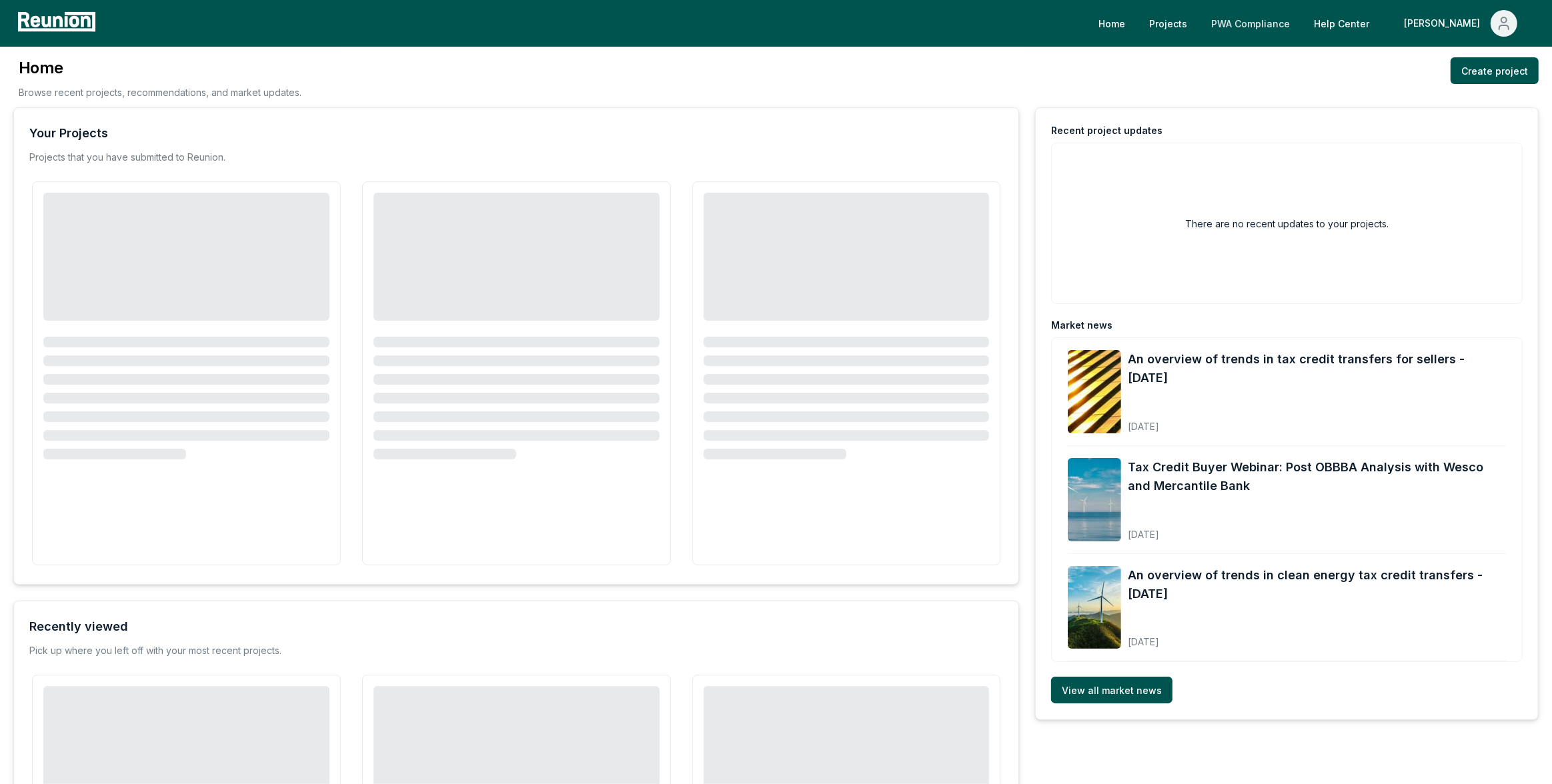
click at [1300, 23] on link "PWA Compliance" at bounding box center [1250, 23] width 100 height 27
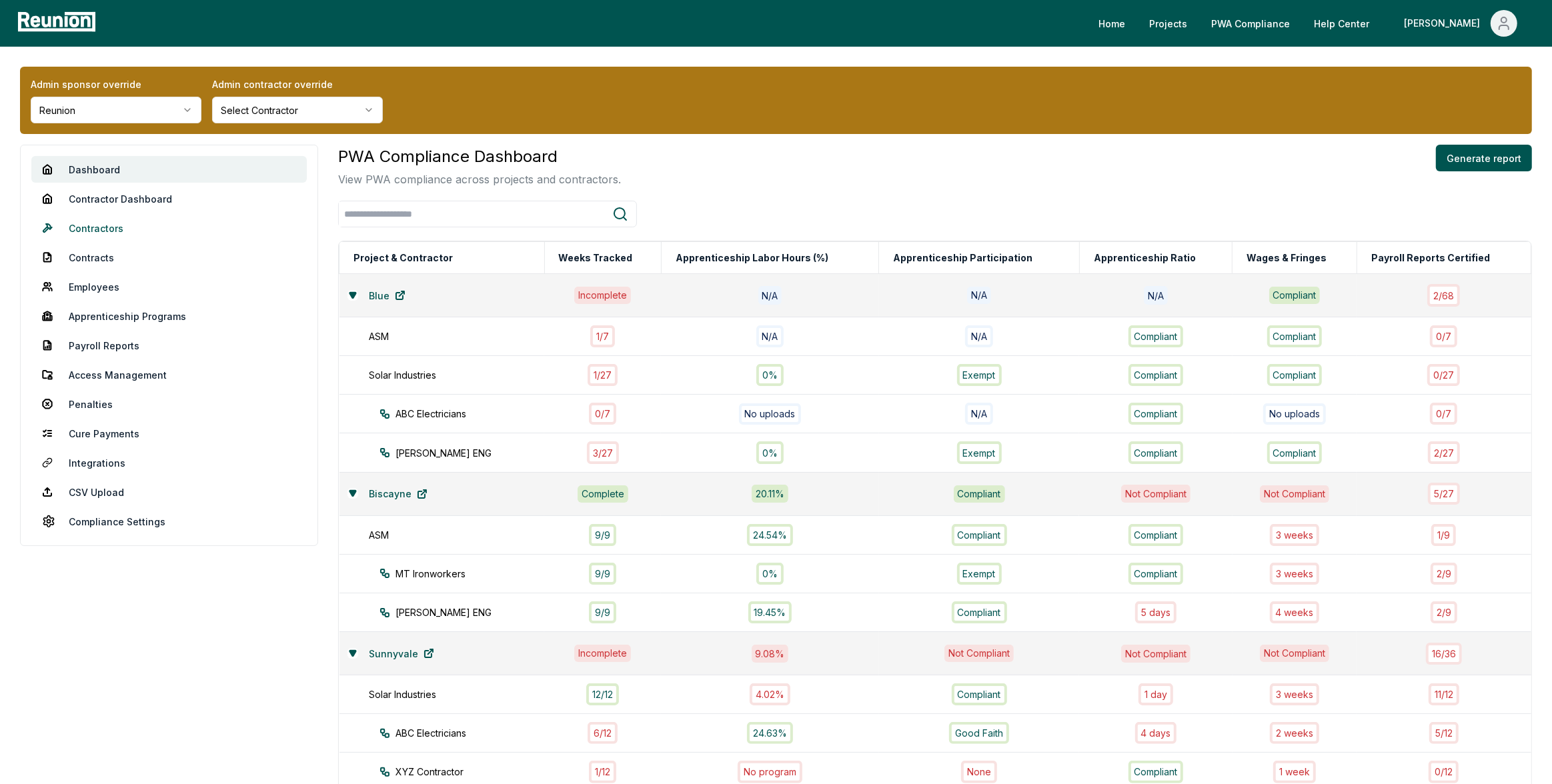
click at [111, 232] on link "Contractors" at bounding box center [168, 228] width 275 height 27
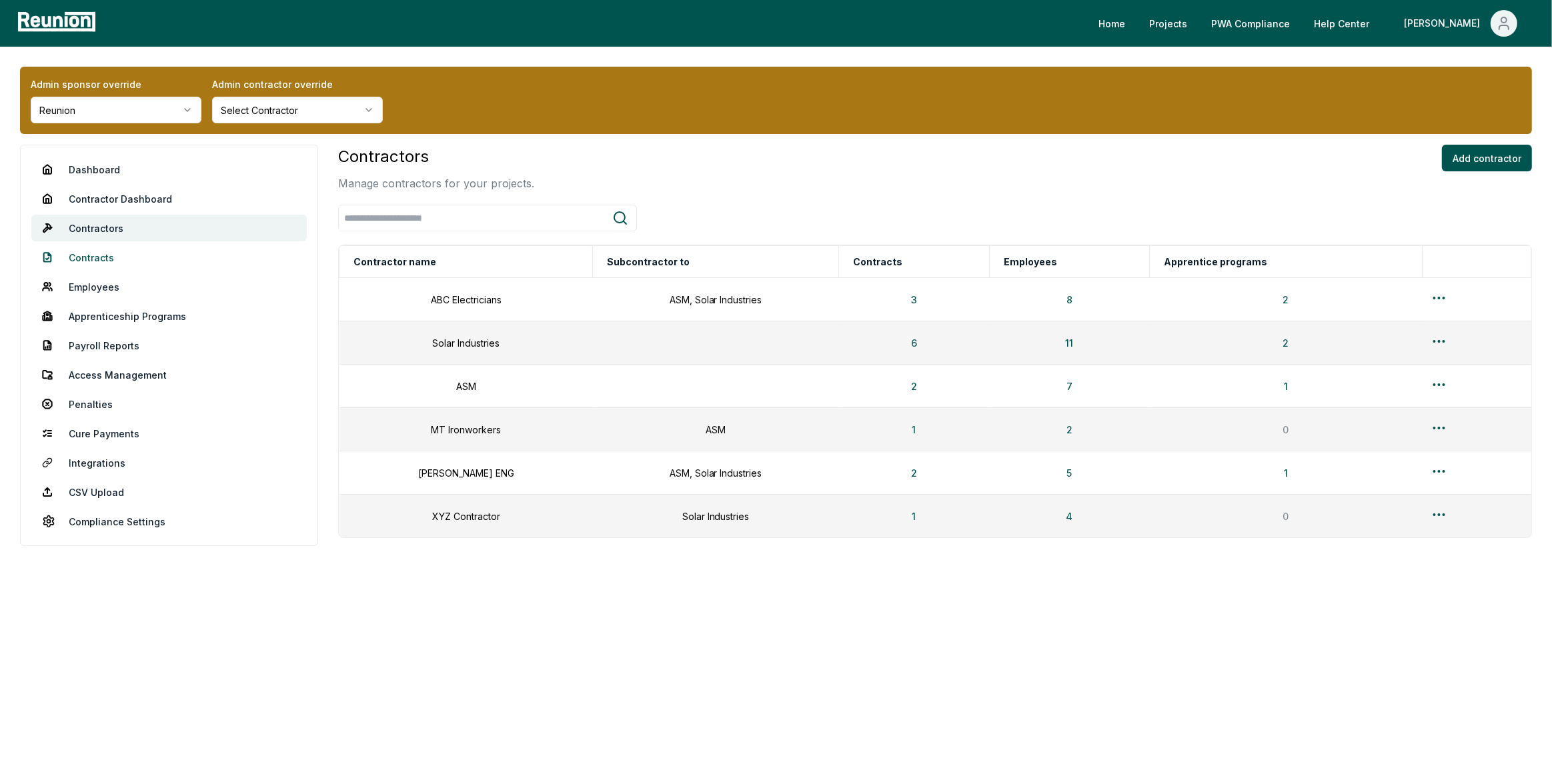
click at [98, 256] on link "Contracts" at bounding box center [168, 257] width 275 height 27
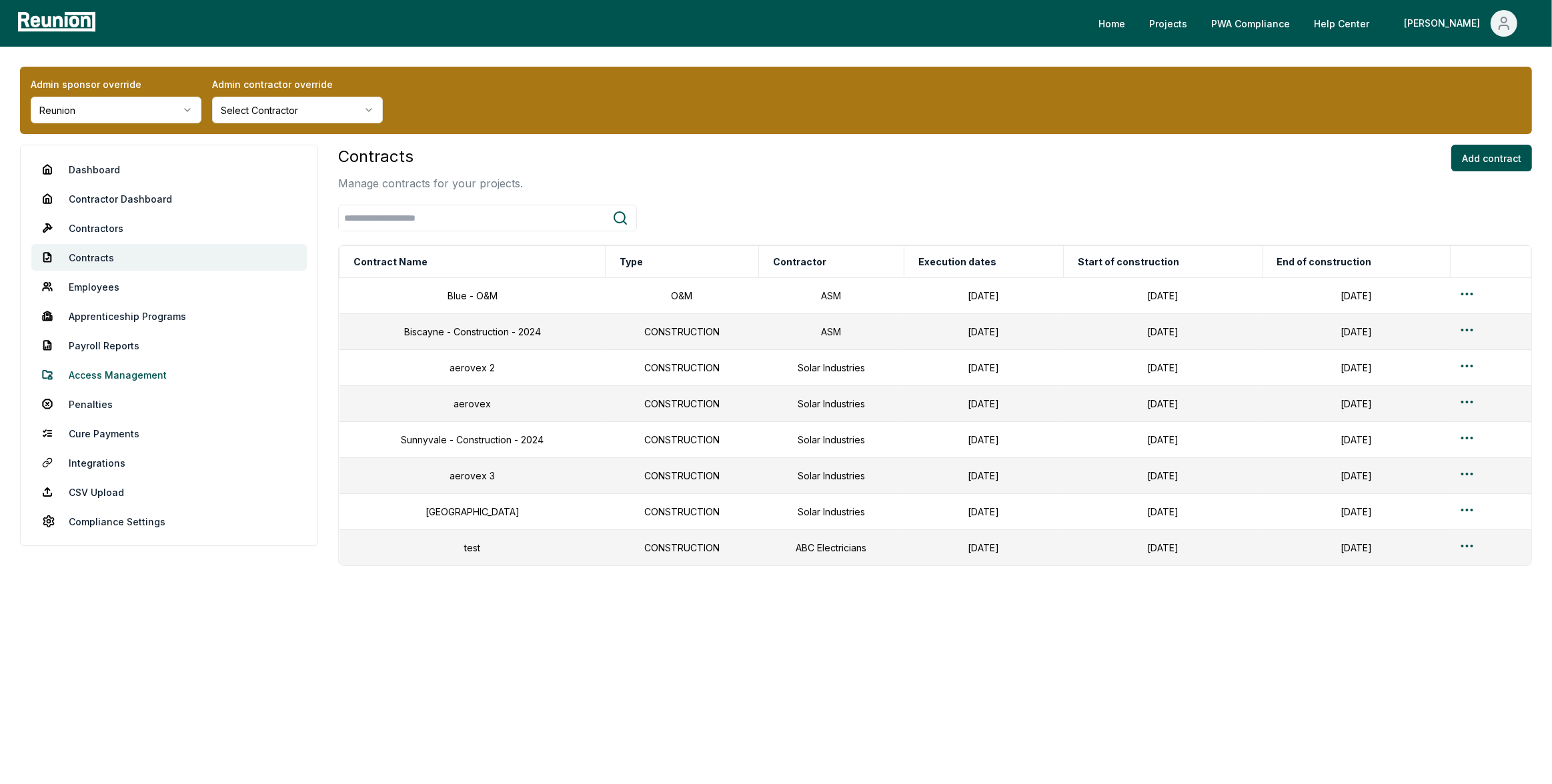
click at [114, 386] on link "Access Management" at bounding box center [168, 375] width 275 height 27
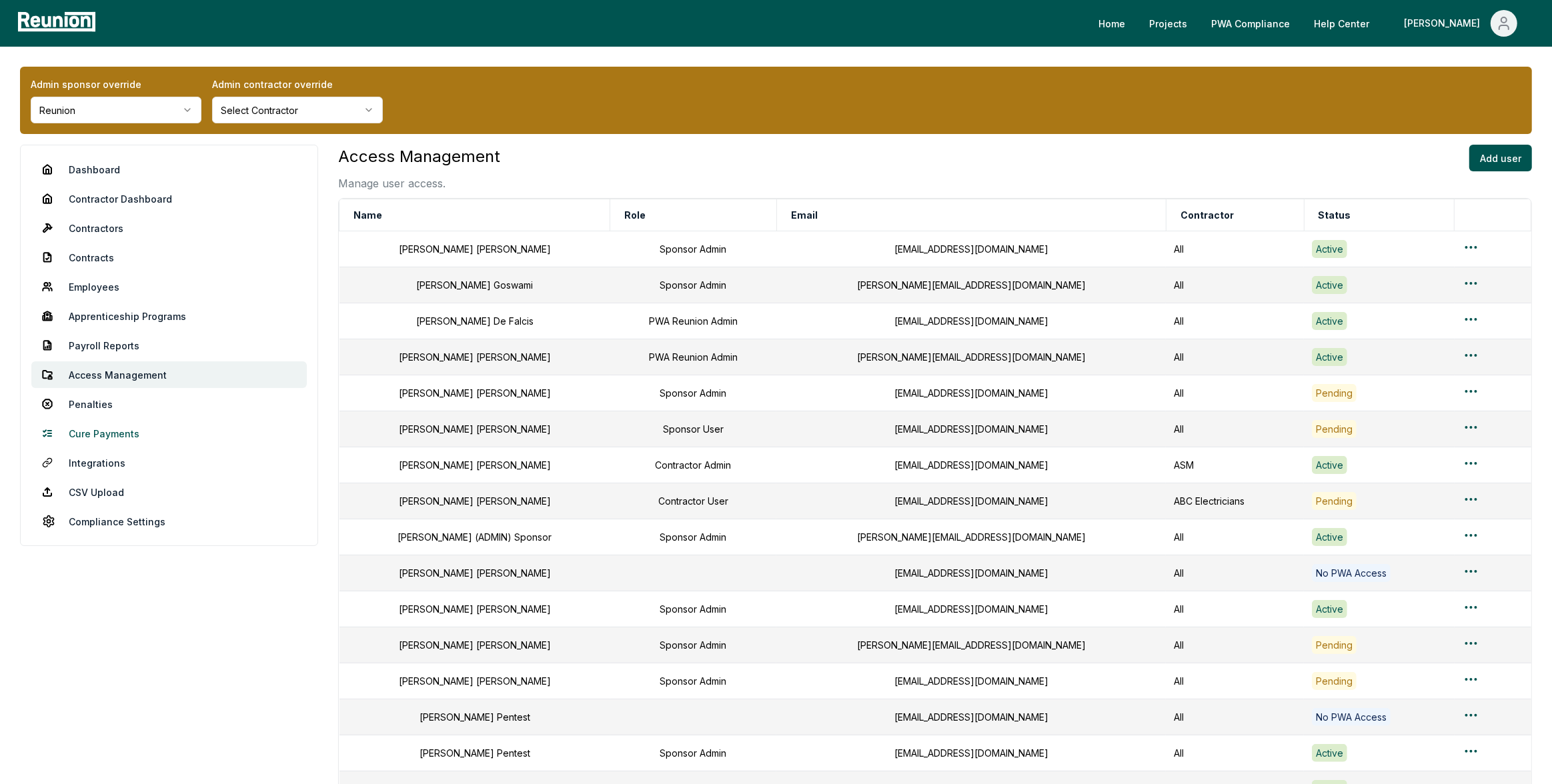
click at [82, 427] on link "Cure Payments" at bounding box center [168, 434] width 275 height 27
